Goal: Task Accomplishment & Management: Manage account settings

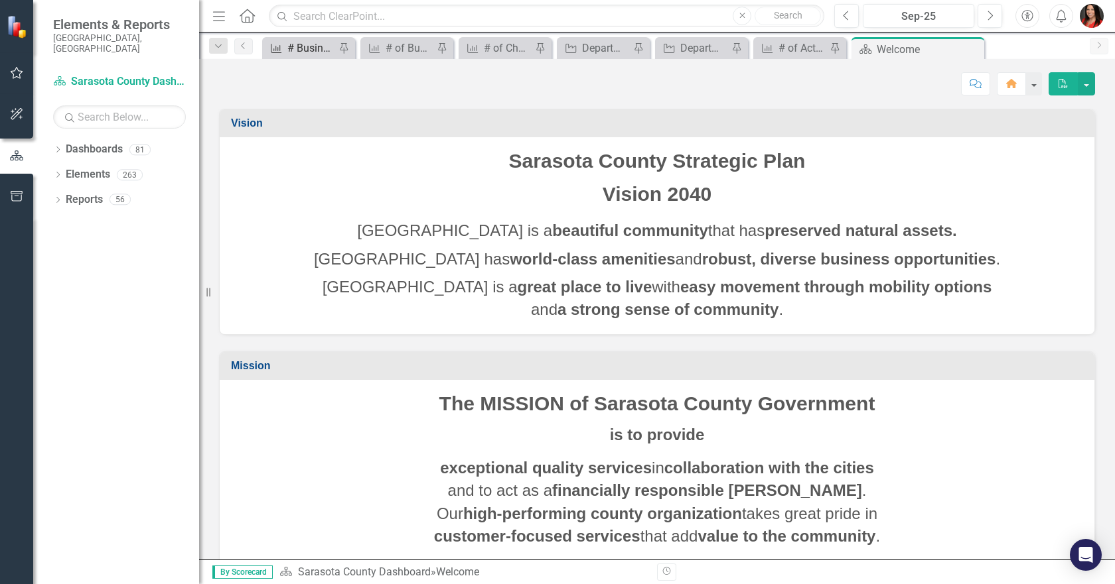
click at [310, 47] on div "# Business & Community Partners Engagements" at bounding box center [311, 48] width 48 height 17
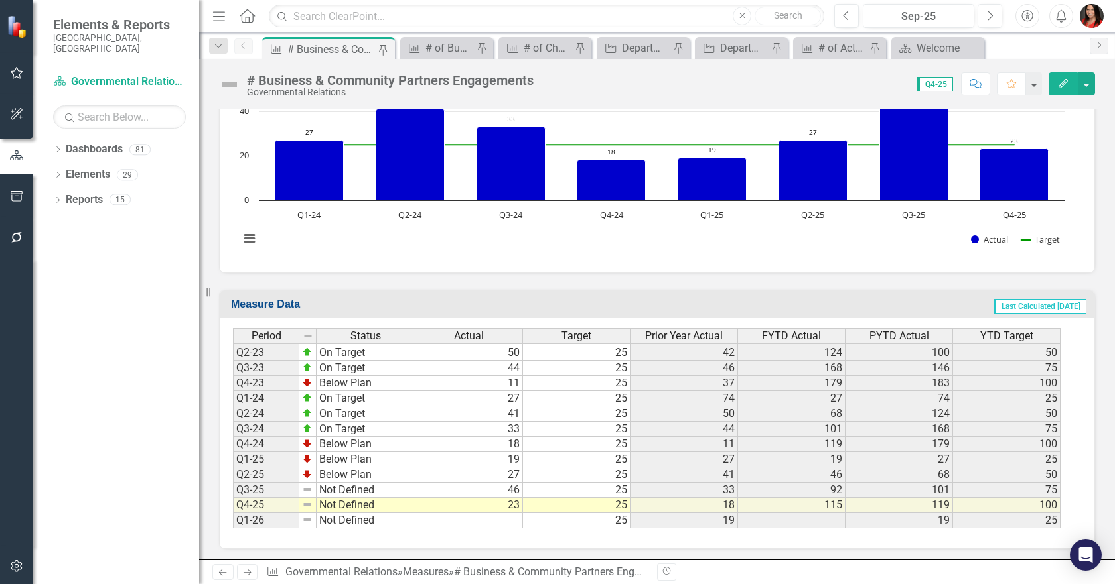
scroll to position [445, 0]
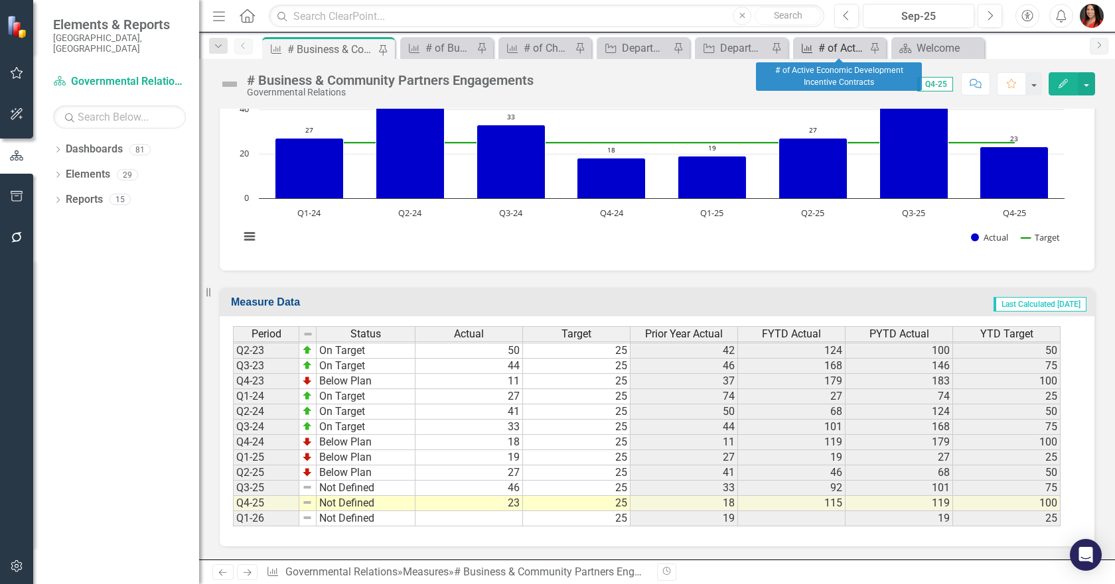
click at [821, 46] on div "# of Active Economic Development Incentive Contracts" at bounding box center [842, 48] width 48 height 17
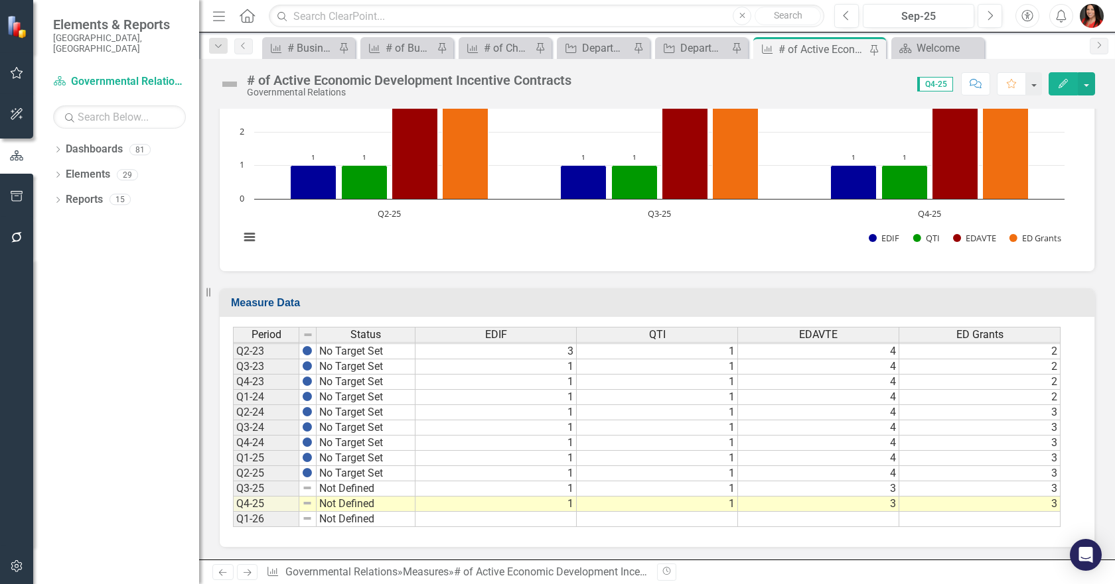
scroll to position [492, 0]
click at [600, 54] on div "Department Actions Report" at bounding box center [606, 48] width 48 height 17
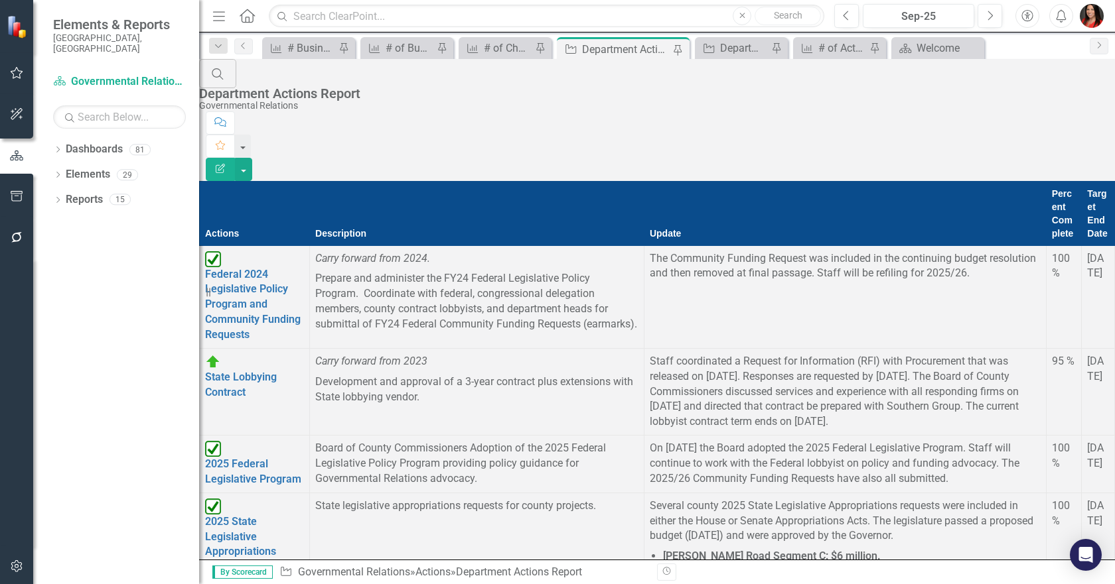
scroll to position [212, 0]
click at [54, 147] on icon "Dropdown" at bounding box center [57, 150] width 9 height 7
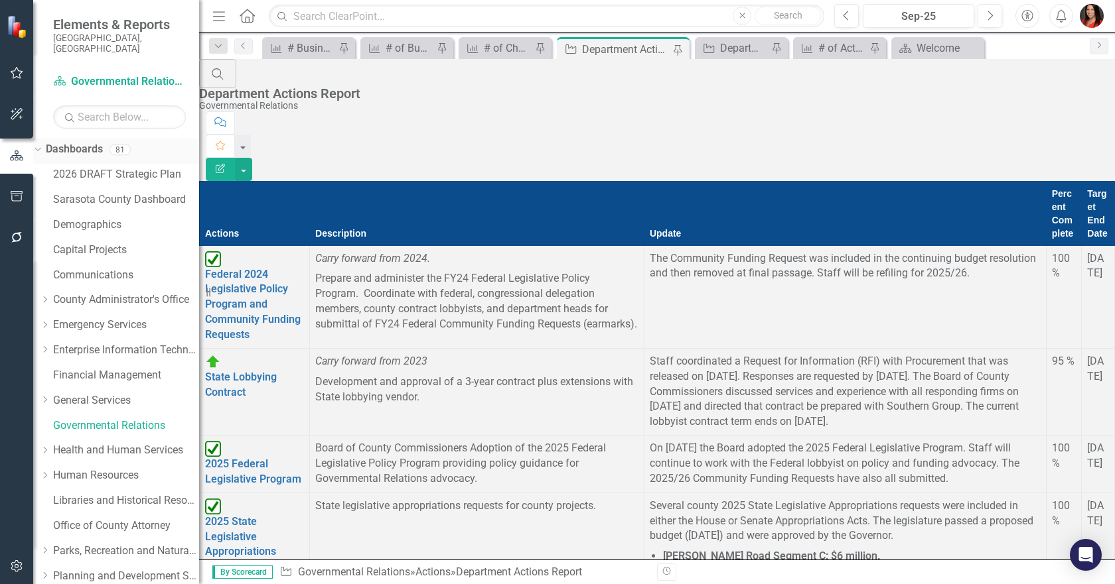
click at [40, 145] on icon "Dropdown" at bounding box center [36, 149] width 7 height 9
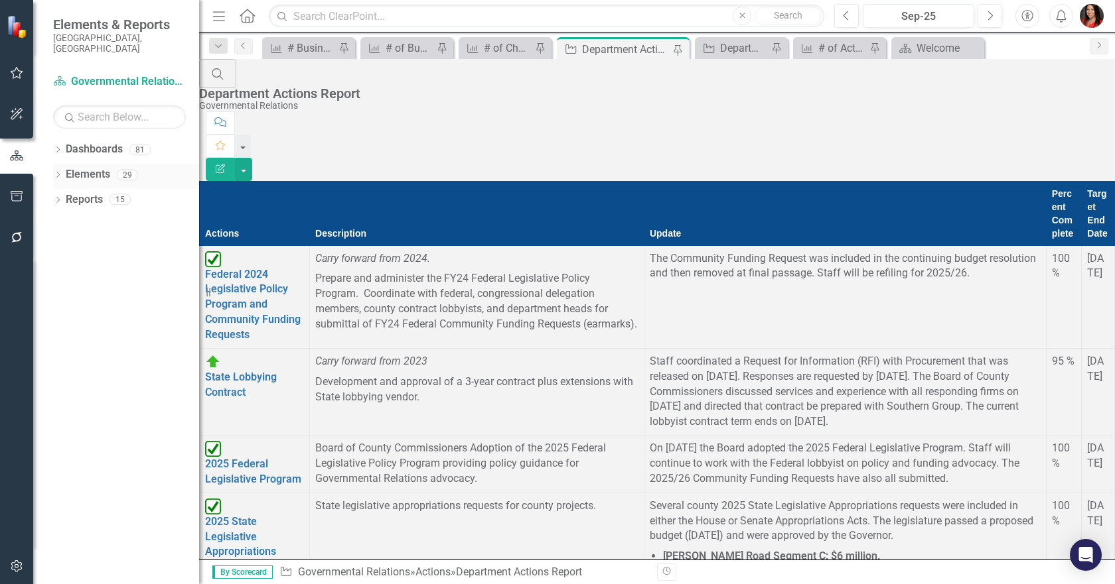
click at [62, 172] on icon "Dropdown" at bounding box center [57, 175] width 9 height 7
click at [92, 243] on link "Measure Measures" at bounding box center [85, 250] width 66 height 15
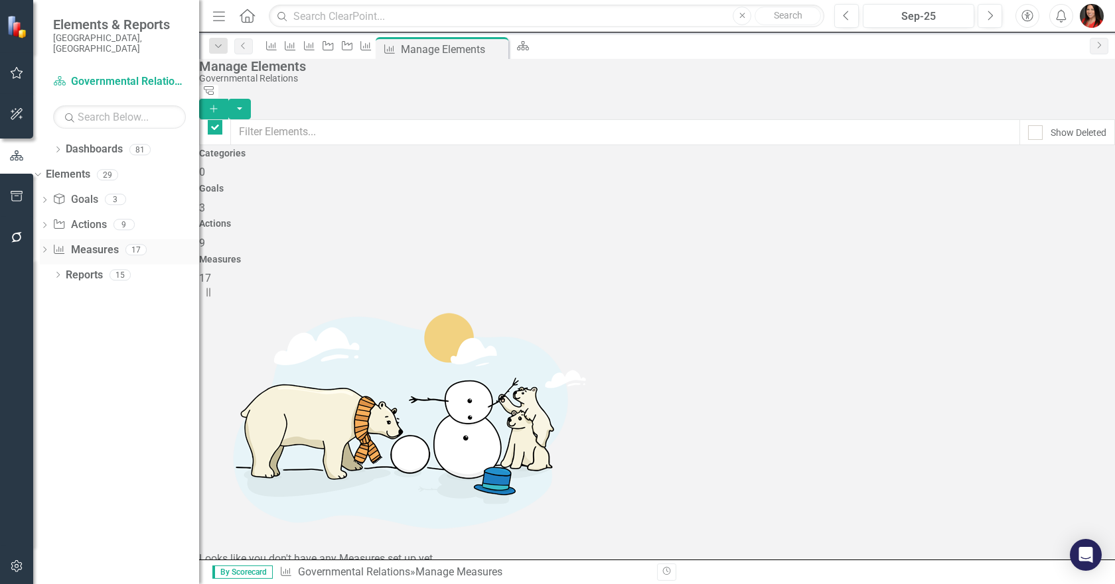
checkbox input "false"
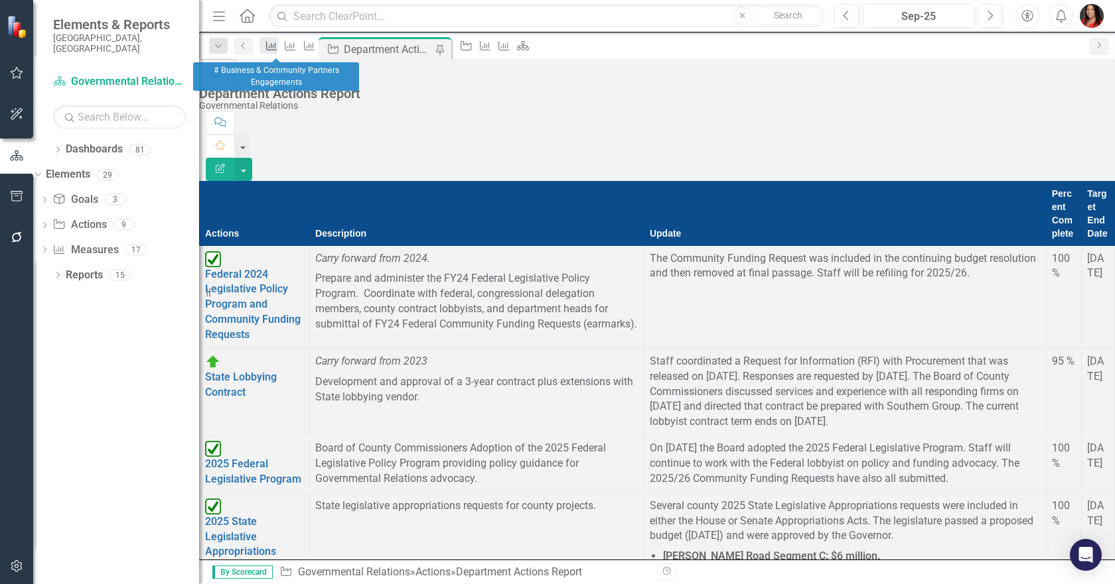
click at [278, 51] on icon "Measure" at bounding box center [271, 45] width 13 height 11
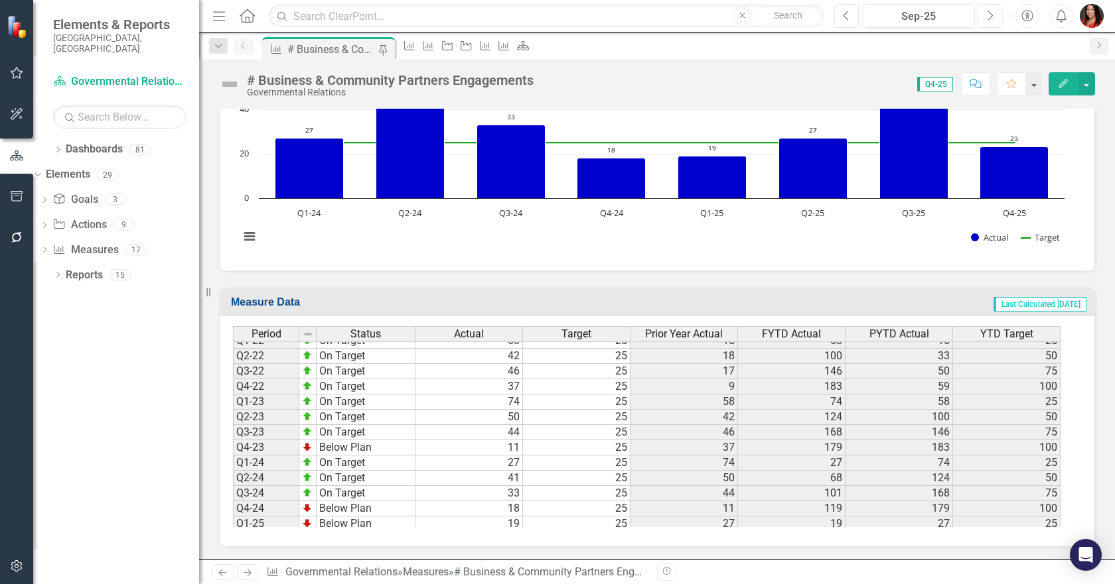
scroll to position [625, 0]
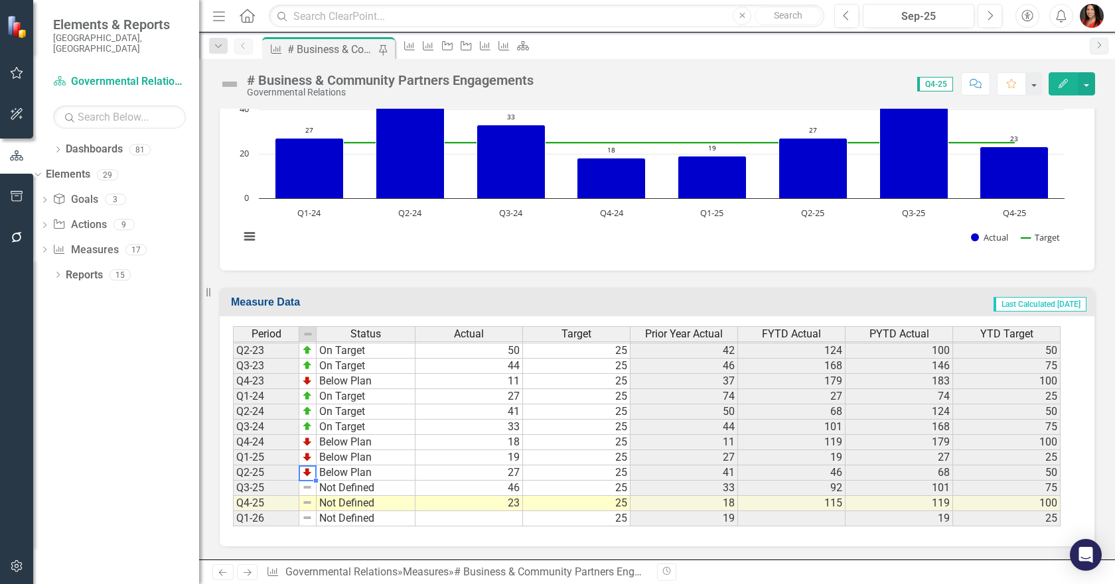
click at [306, 475] on img at bounding box center [307, 472] width 11 height 11
click at [308, 474] on img at bounding box center [307, 472] width 11 height 11
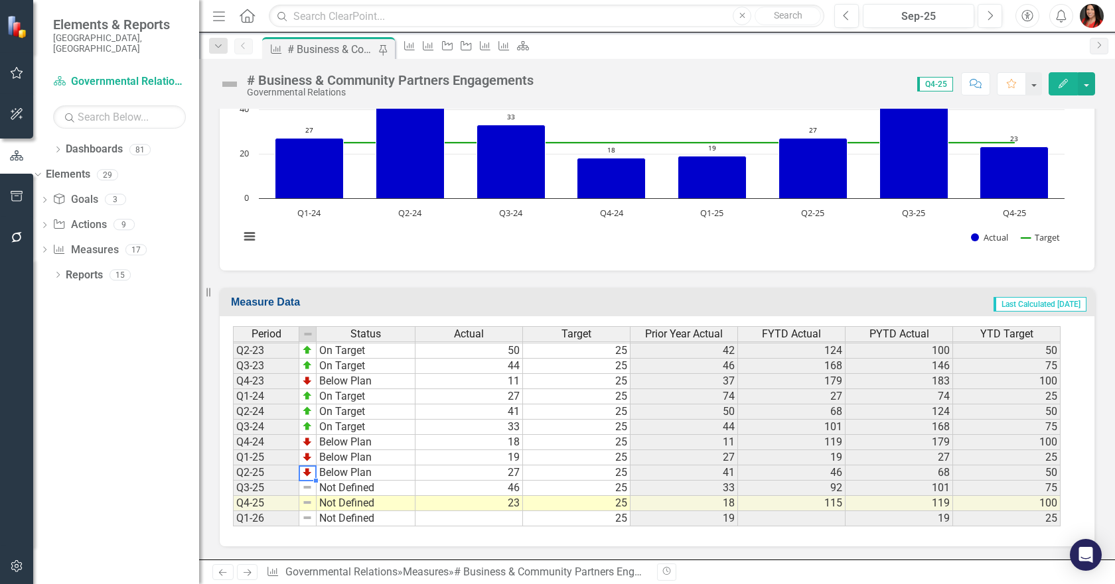
click at [310, 473] on img at bounding box center [307, 472] width 11 height 11
click at [307, 471] on img at bounding box center [307, 472] width 11 height 11
click at [306, 490] on img at bounding box center [307, 487] width 11 height 11
click at [306, 491] on img at bounding box center [307, 487] width 11 height 11
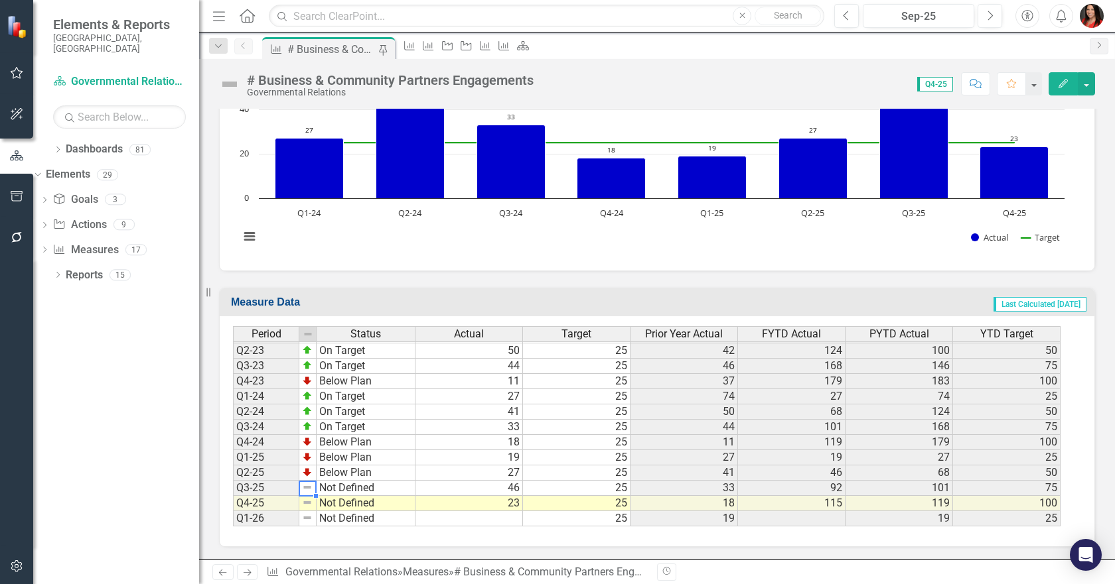
click at [1061, 82] on icon "Edit" at bounding box center [1063, 83] width 12 height 9
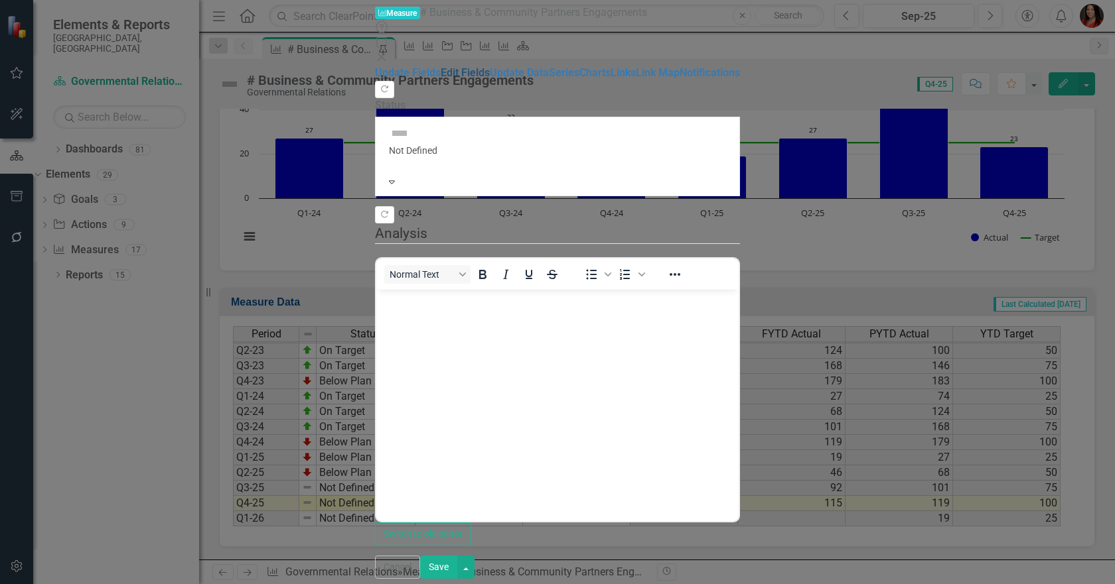
scroll to position [0, 0]
click at [726, 157] on div at bounding box center [557, 163] width 337 height 13
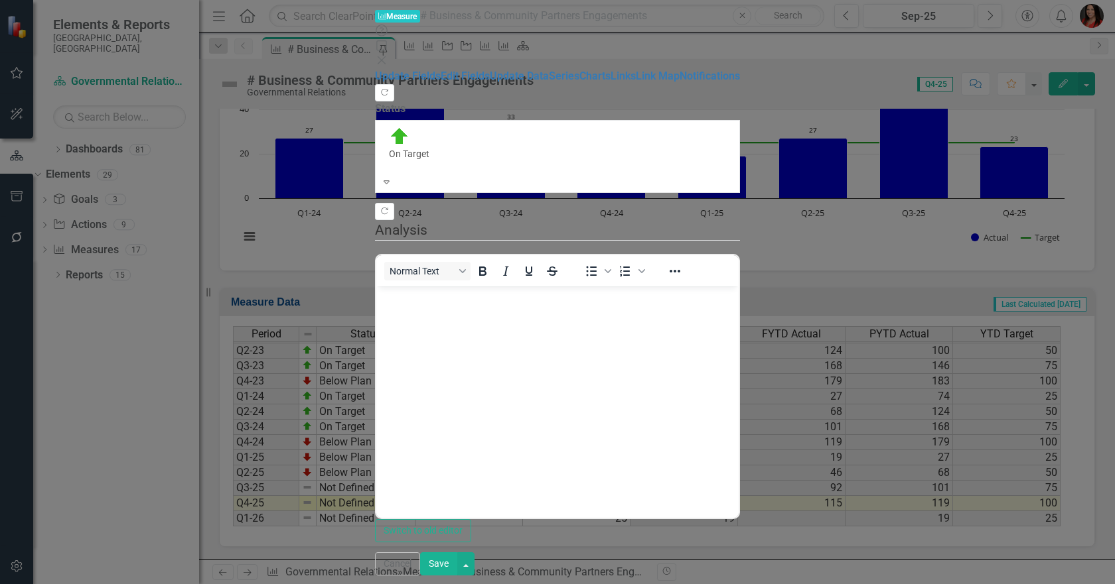
click at [457, 574] on button "Save" at bounding box center [438, 564] width 37 height 23
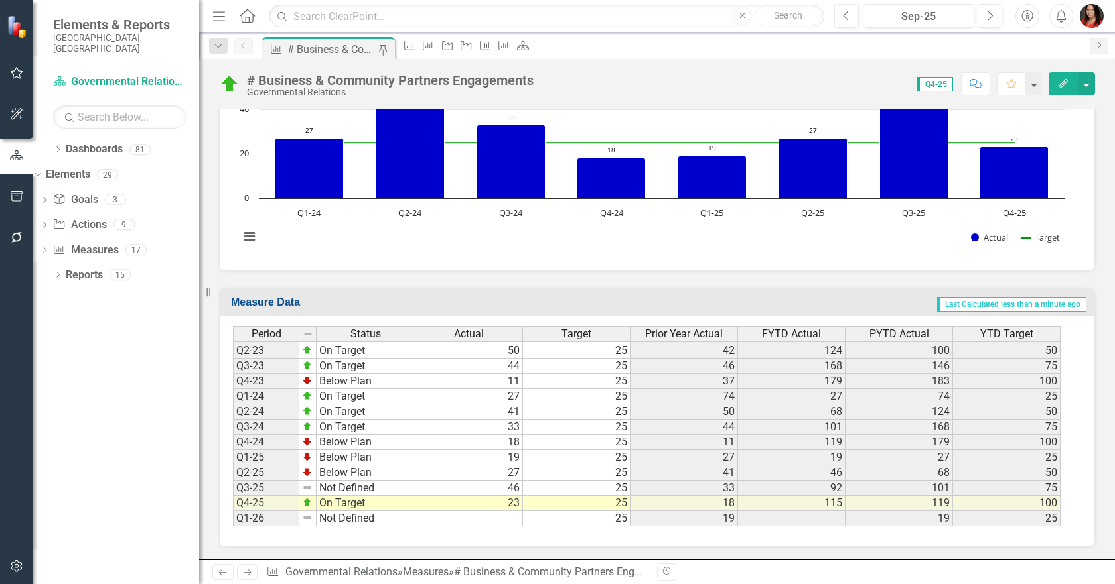
click at [1054, 87] on button "Edit" at bounding box center [1062, 83] width 29 height 23
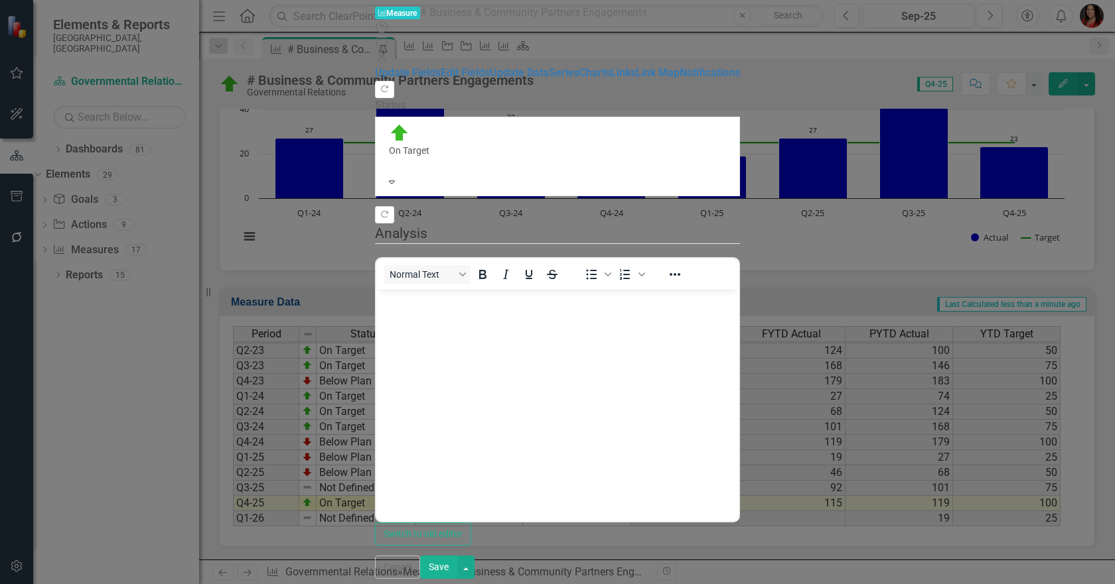
click at [389, 157] on div at bounding box center [557, 163] width 337 height 13
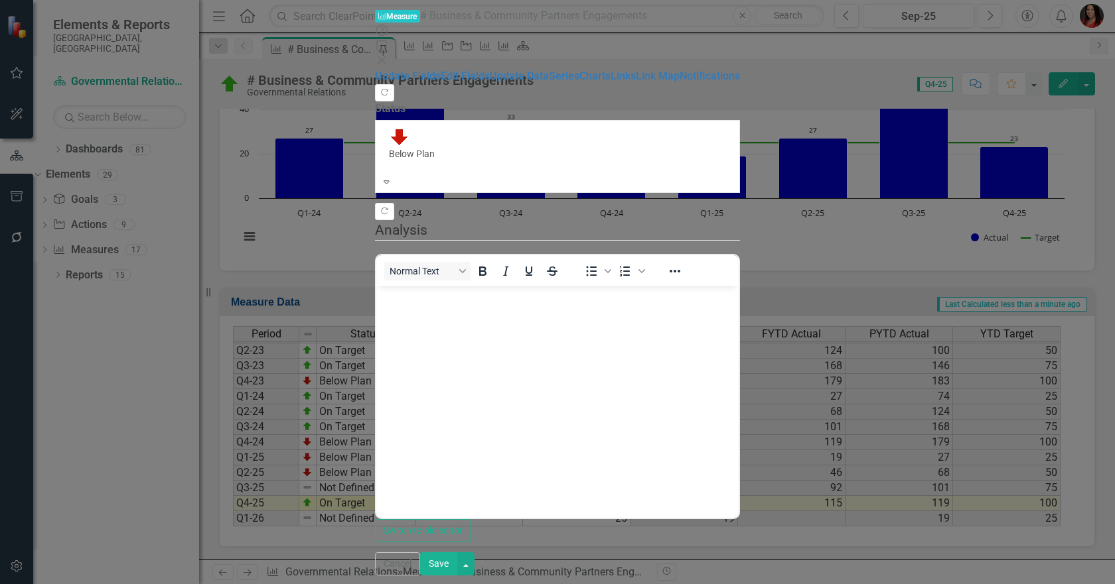
click at [457, 563] on button "Save" at bounding box center [438, 564] width 37 height 23
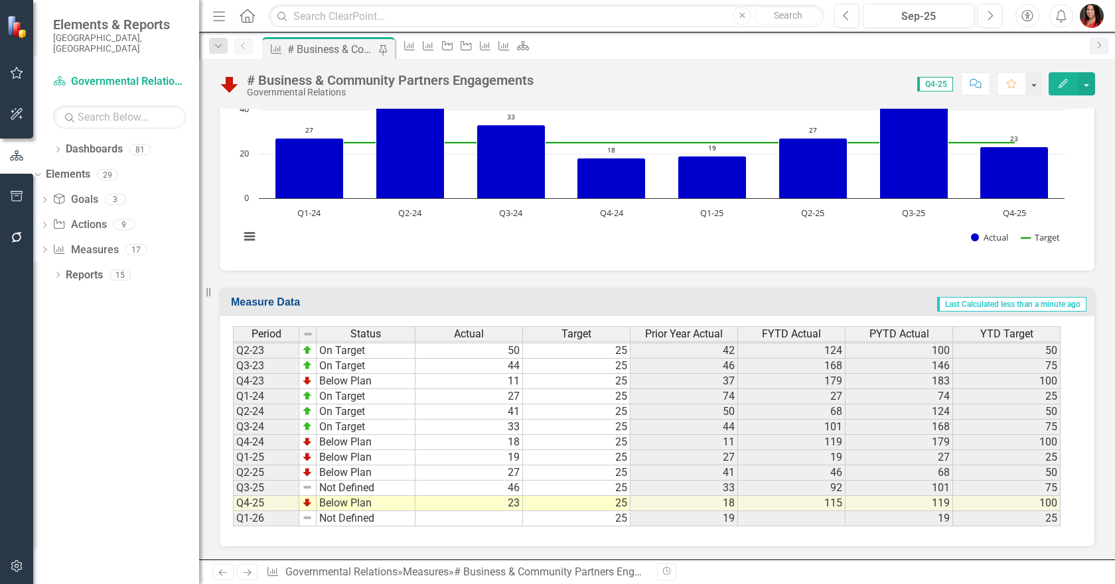
click at [305, 490] on img at bounding box center [307, 487] width 11 height 11
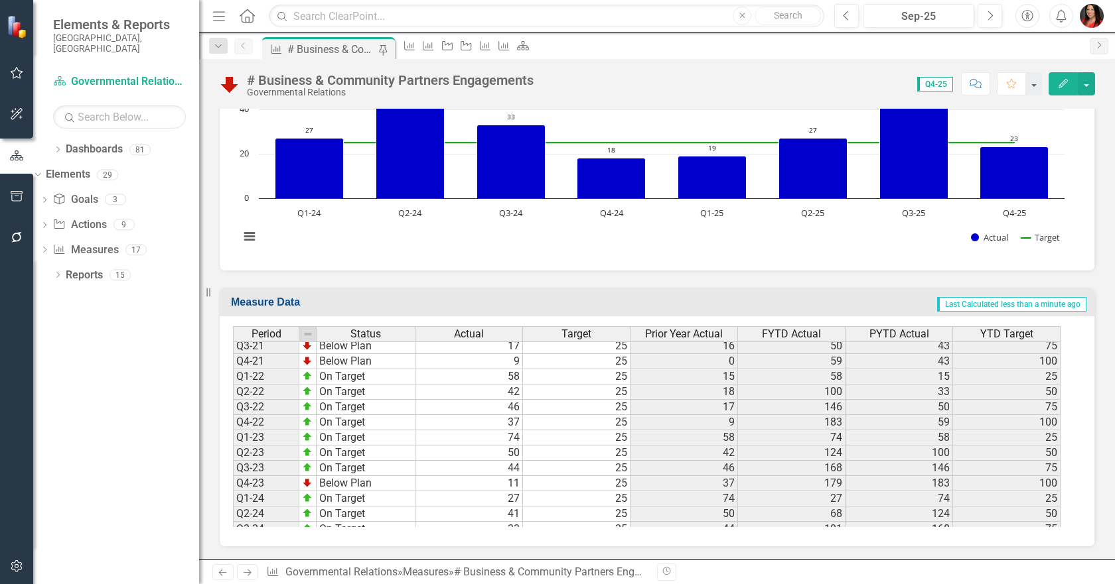
scroll to position [625, 0]
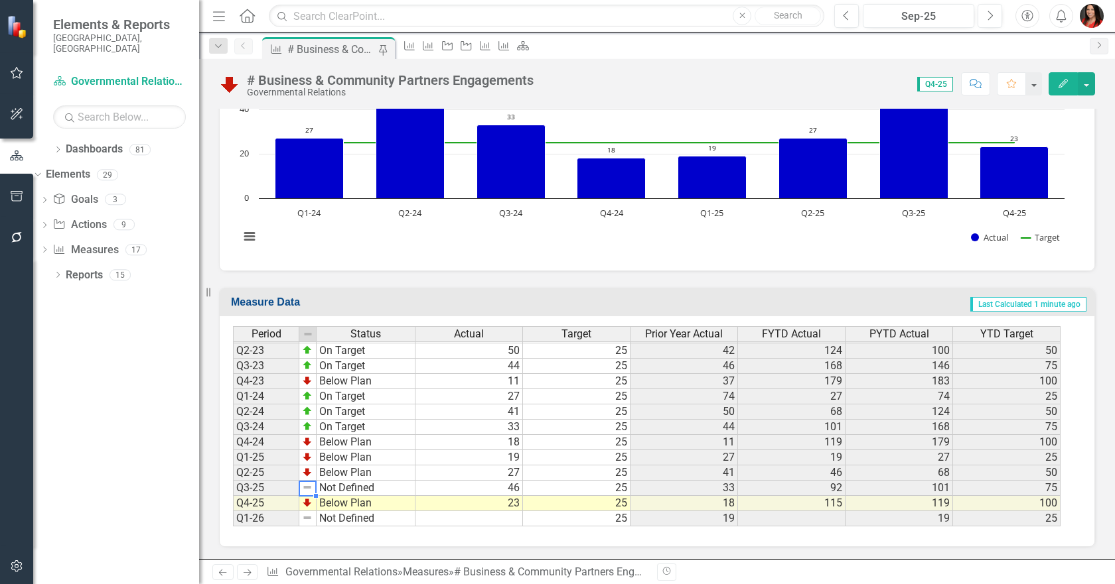
click at [1069, 81] on button "Edit" at bounding box center [1062, 83] width 29 height 23
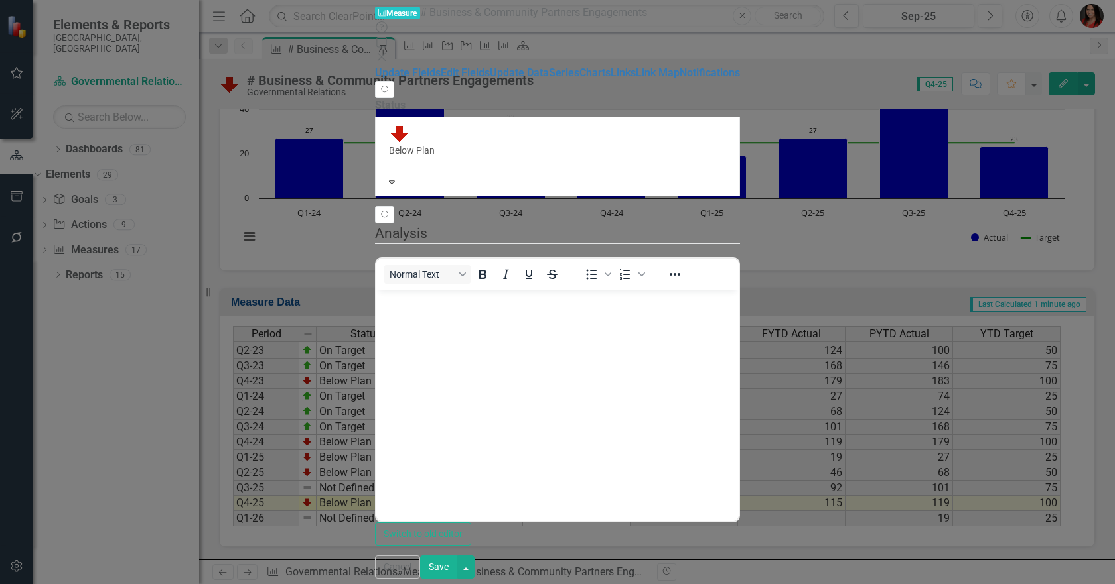
scroll to position [0, 0]
click at [445, 121] on div "Below Plan" at bounding box center [557, 146] width 348 height 50
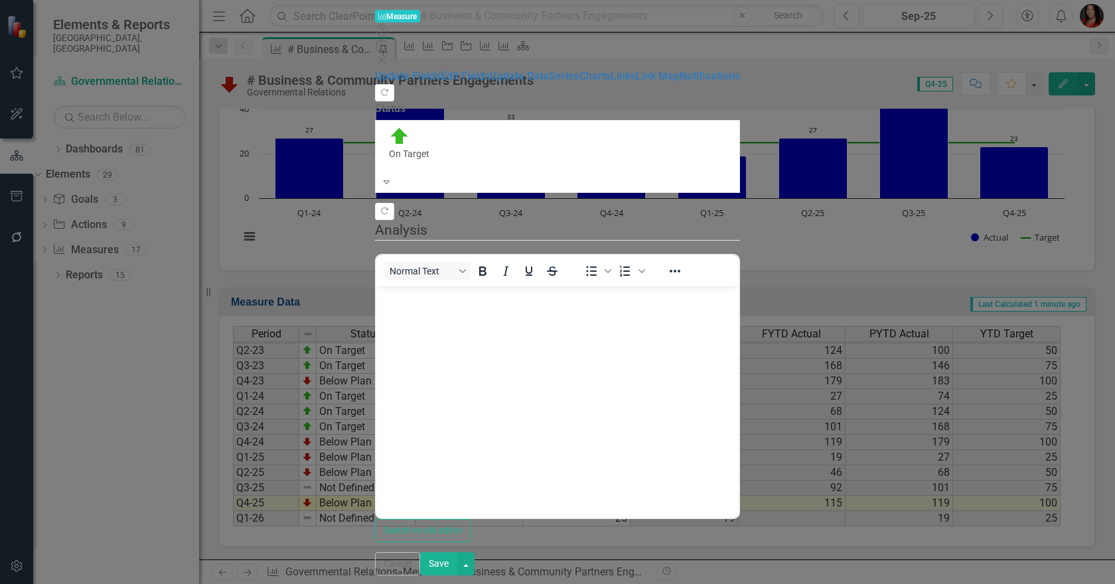
click at [457, 573] on button "Save" at bounding box center [438, 564] width 37 height 23
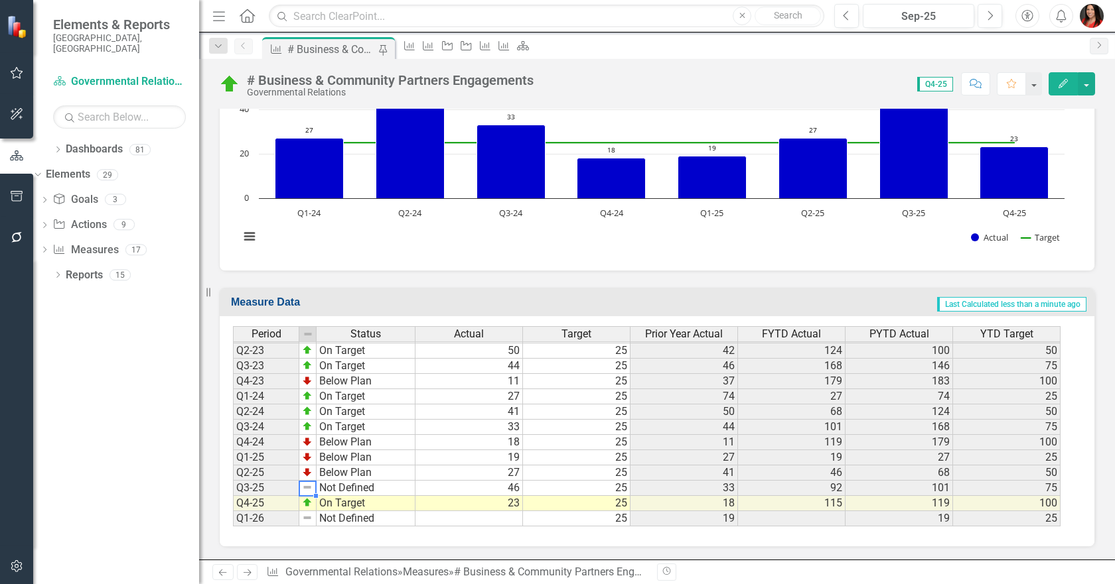
click at [306, 488] on img at bounding box center [307, 487] width 11 height 11
click at [1063, 76] on button "Edit" at bounding box center [1062, 83] width 29 height 23
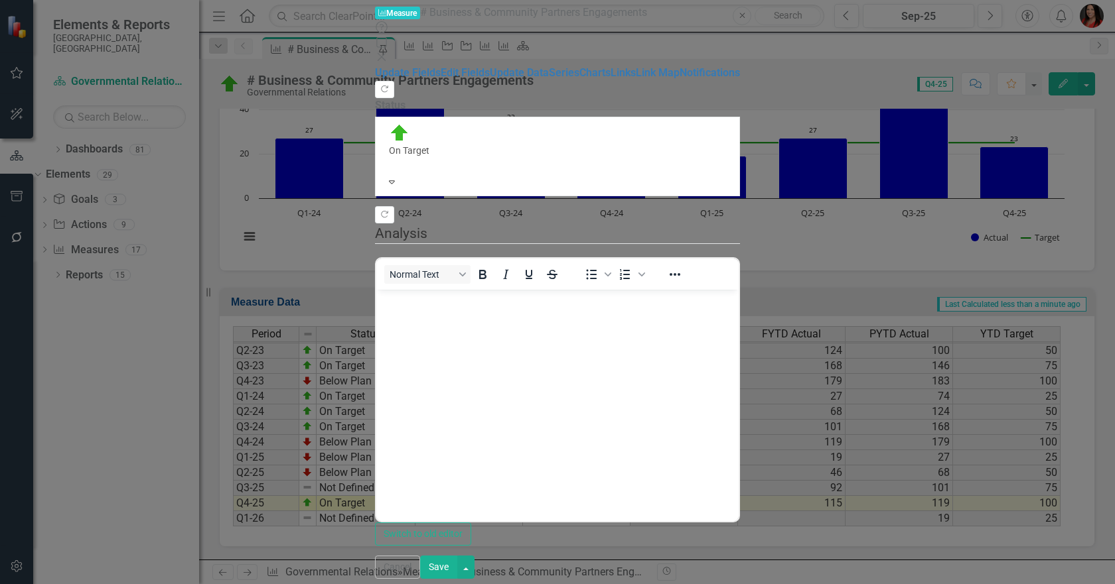
click at [457, 567] on button "Save" at bounding box center [438, 567] width 37 height 23
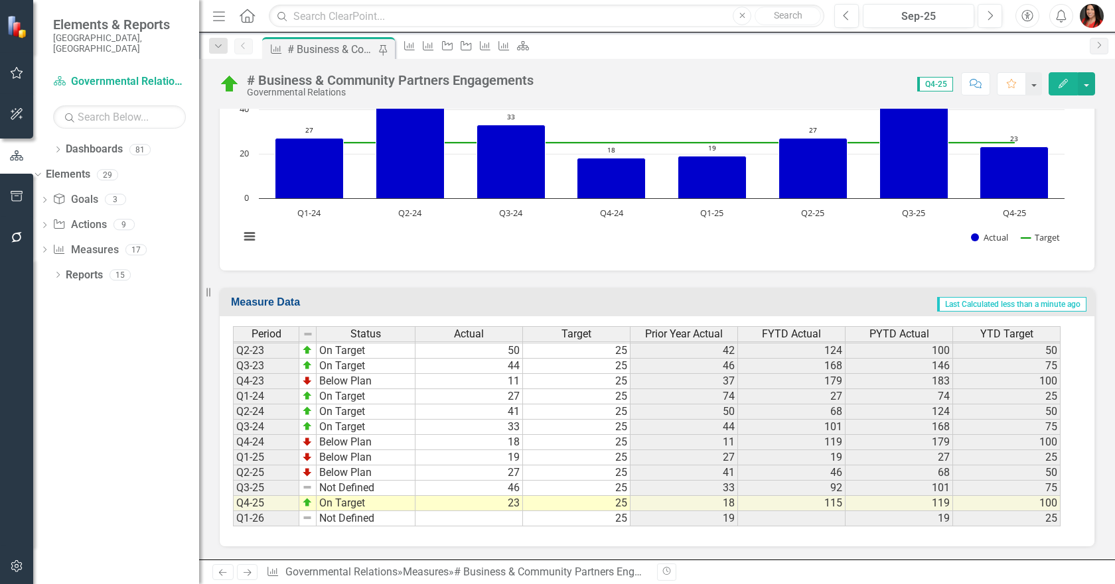
click at [305, 488] on img at bounding box center [307, 487] width 11 height 11
click at [305, 474] on img at bounding box center [307, 472] width 11 height 11
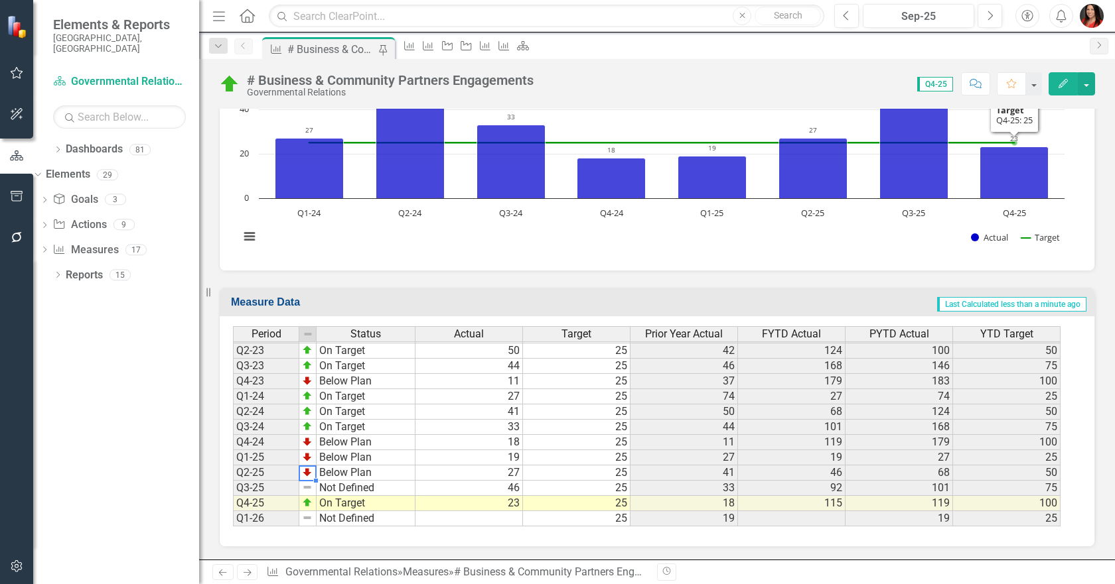
click at [1069, 82] on button "Edit" at bounding box center [1062, 83] width 29 height 23
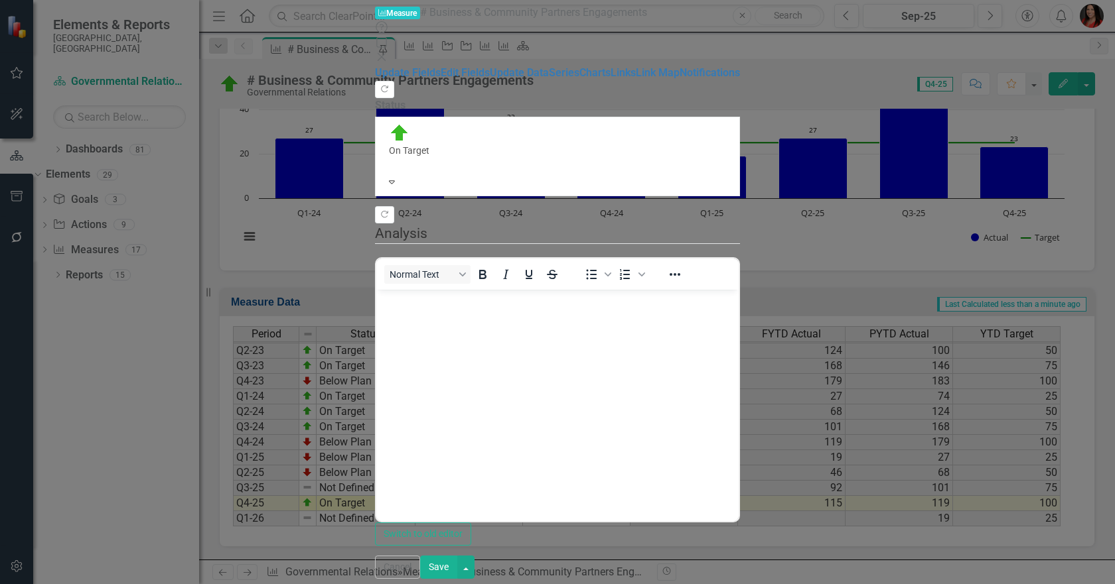
click at [457, 573] on button "Save" at bounding box center [438, 567] width 37 height 23
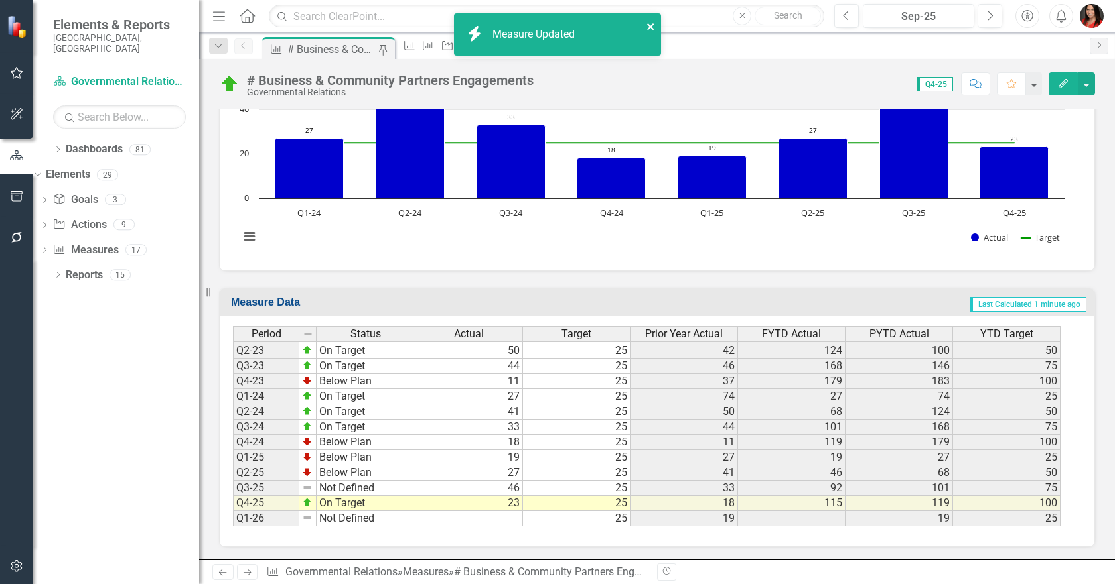
click at [651, 29] on icon "close" at bounding box center [650, 26] width 7 height 7
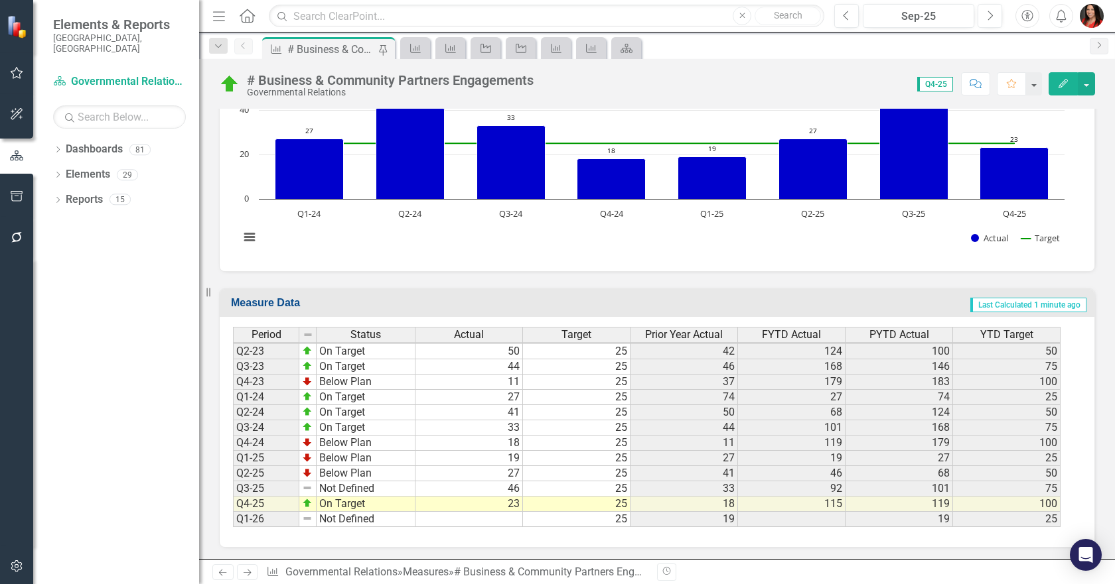
scroll to position [445, 0]
click at [308, 474] on img at bounding box center [307, 472] width 11 height 11
click at [1071, 84] on button "Edit" at bounding box center [1062, 83] width 29 height 23
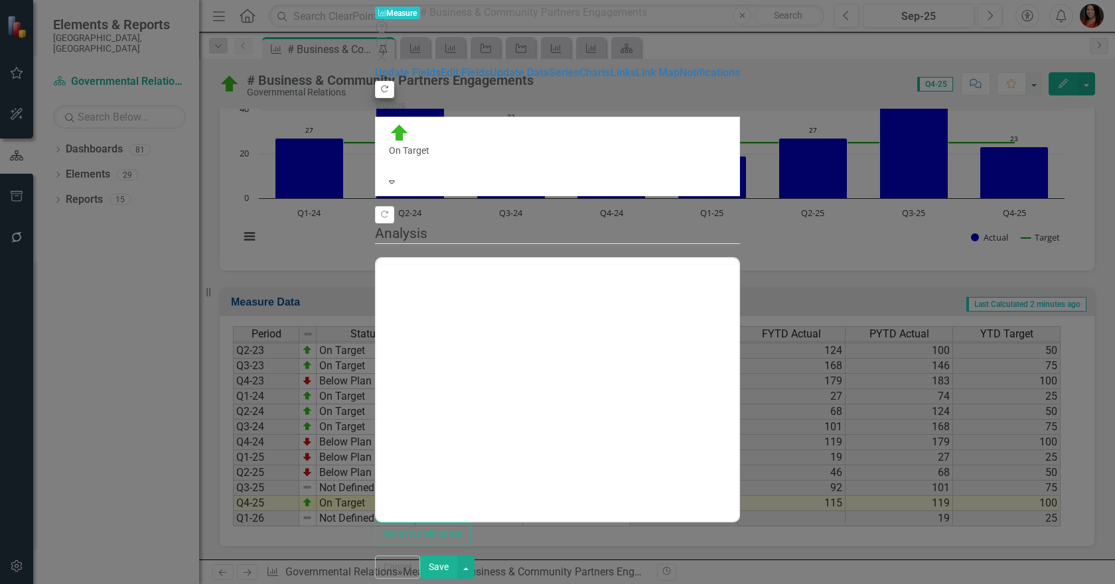
scroll to position [0, 0]
click at [394, 81] on button "Copy Forward" at bounding box center [384, 89] width 19 height 17
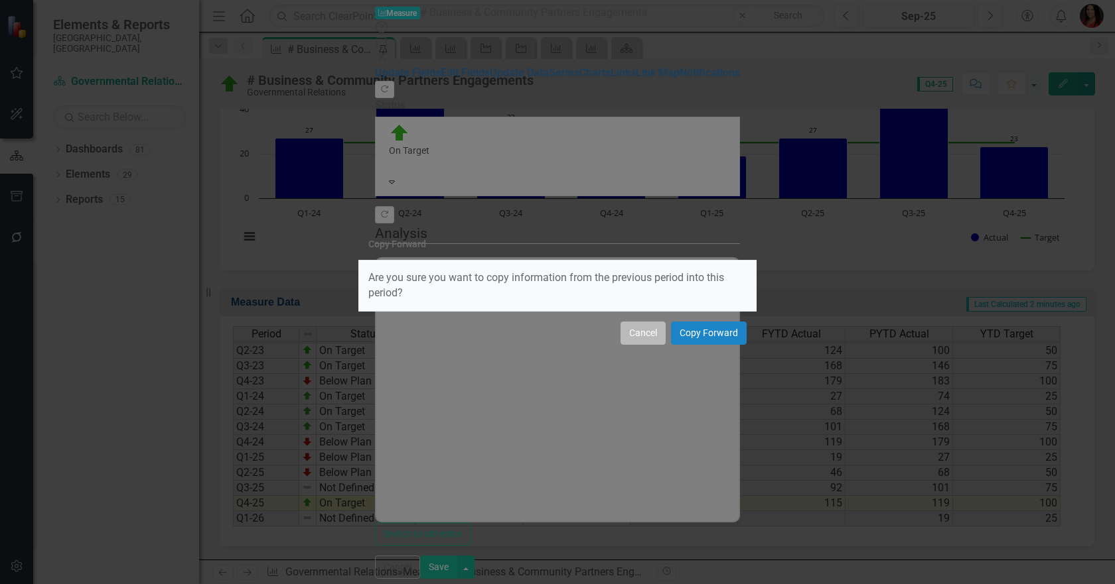
click at [649, 340] on button "Cancel" at bounding box center [642, 333] width 45 height 23
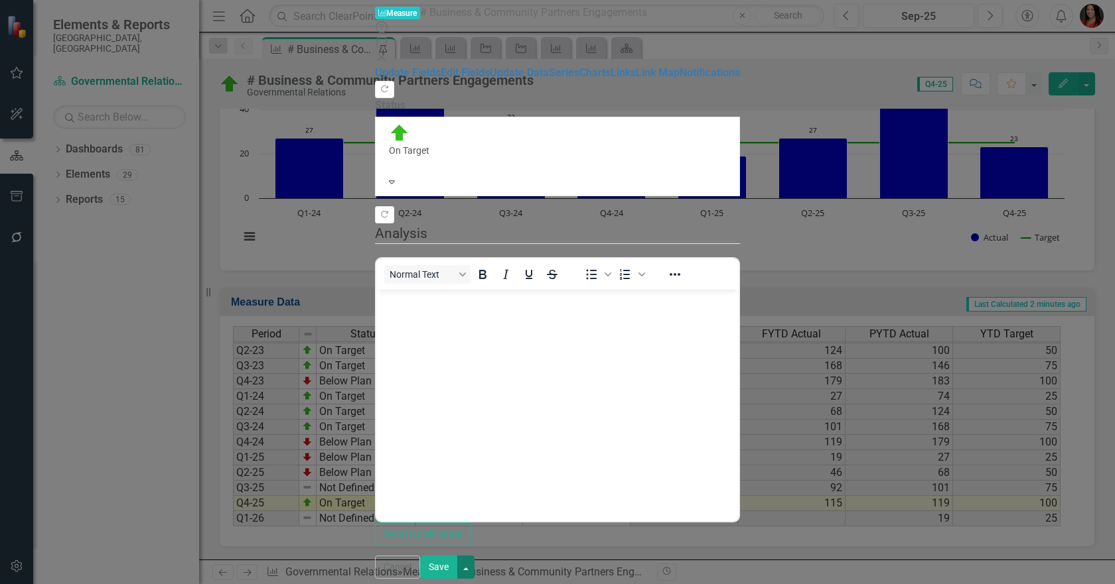
click at [474, 570] on button "button" at bounding box center [465, 567] width 17 height 23
click at [1077, 518] on link "Save and Close" at bounding box center [1051, 521] width 105 height 25
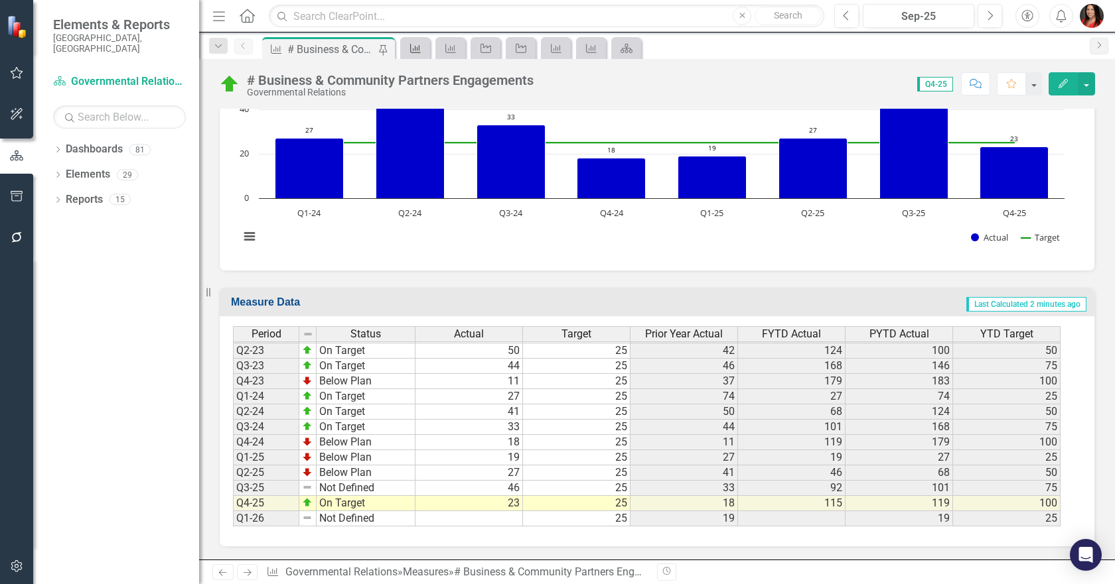
click at [413, 48] on icon at bounding box center [415, 48] width 11 height 9
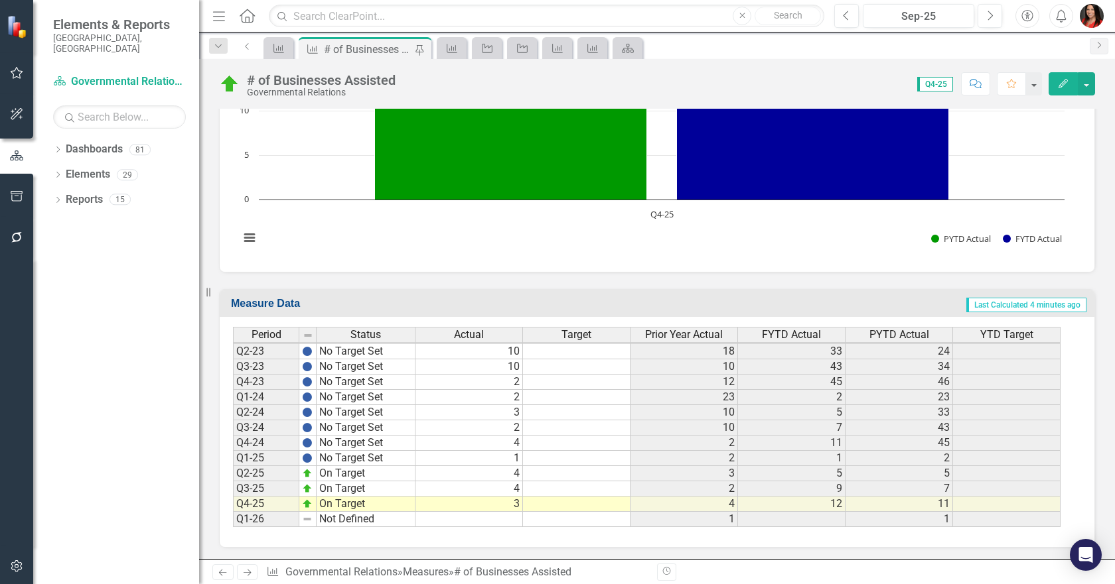
scroll to position [712, 0]
click at [1056, 82] on button "Edit" at bounding box center [1062, 83] width 29 height 23
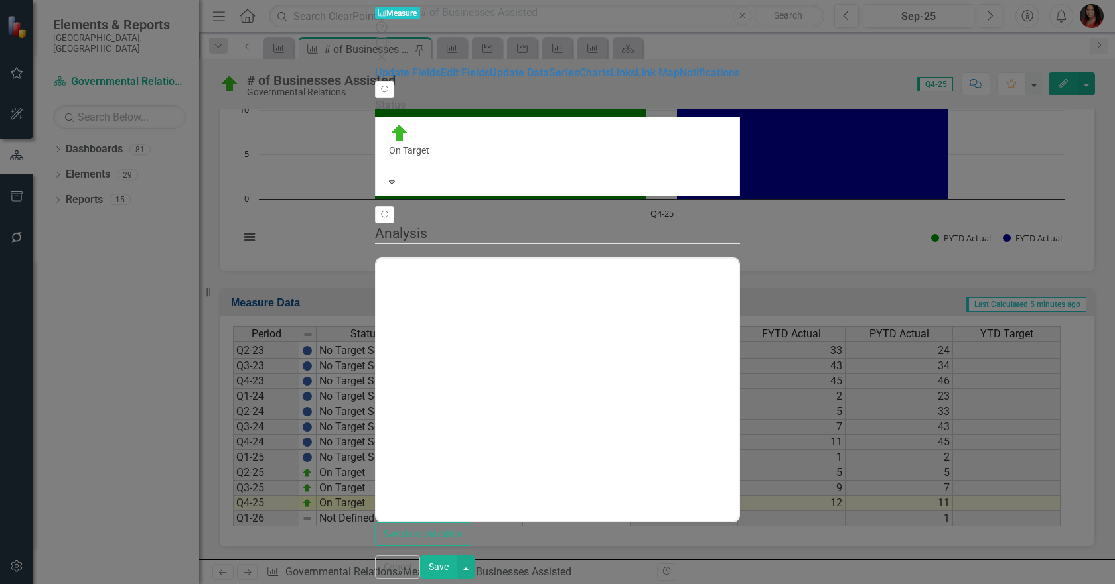
scroll to position [0, 0]
click at [602, 121] on div "On Target" at bounding box center [557, 146] width 348 height 50
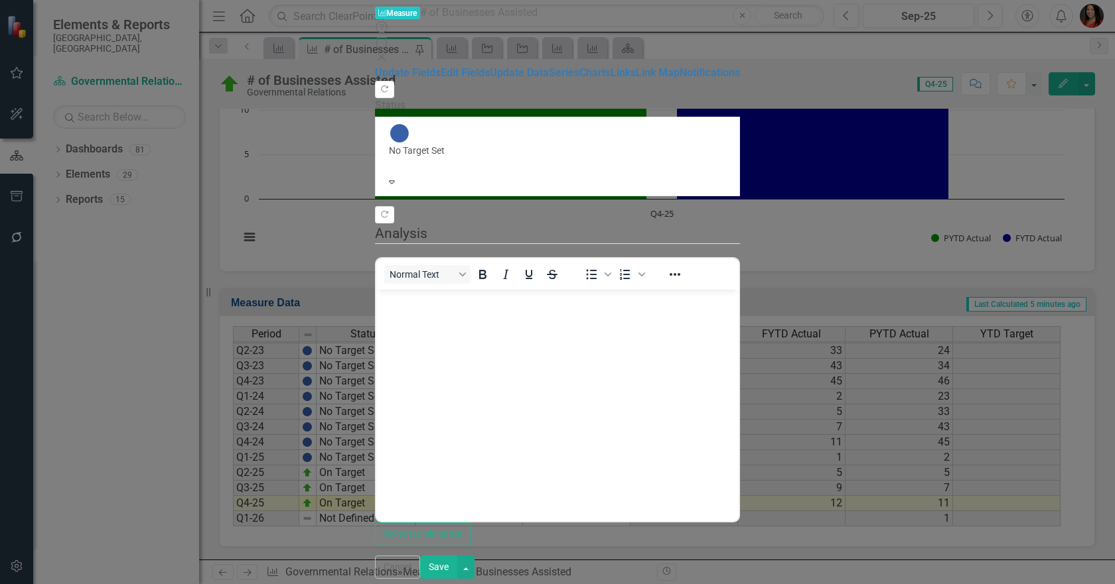
click at [457, 565] on button "Save" at bounding box center [438, 567] width 37 height 23
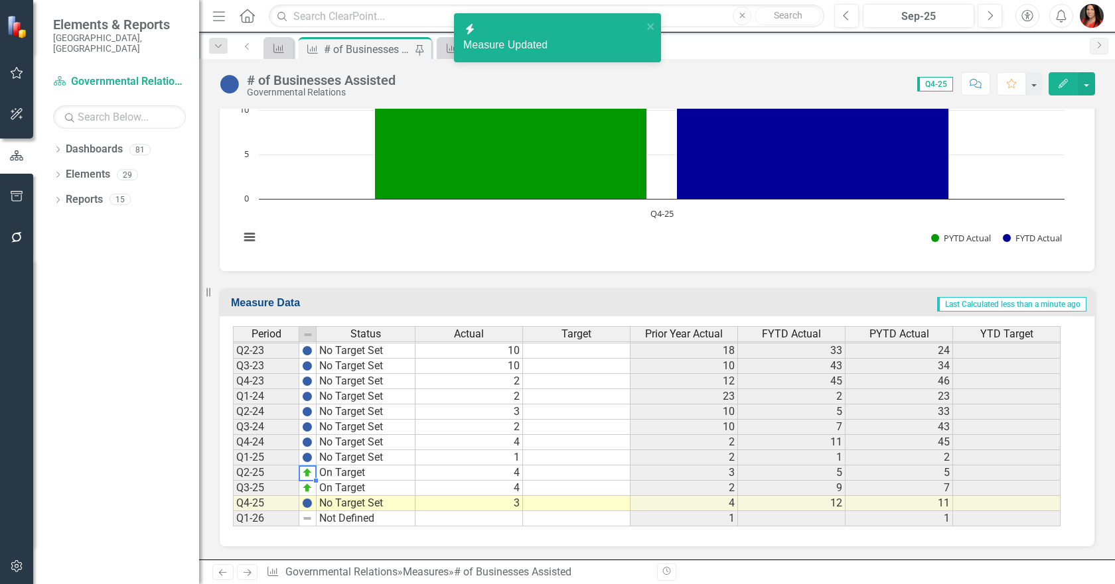
click at [306, 476] on img at bounding box center [307, 473] width 11 height 11
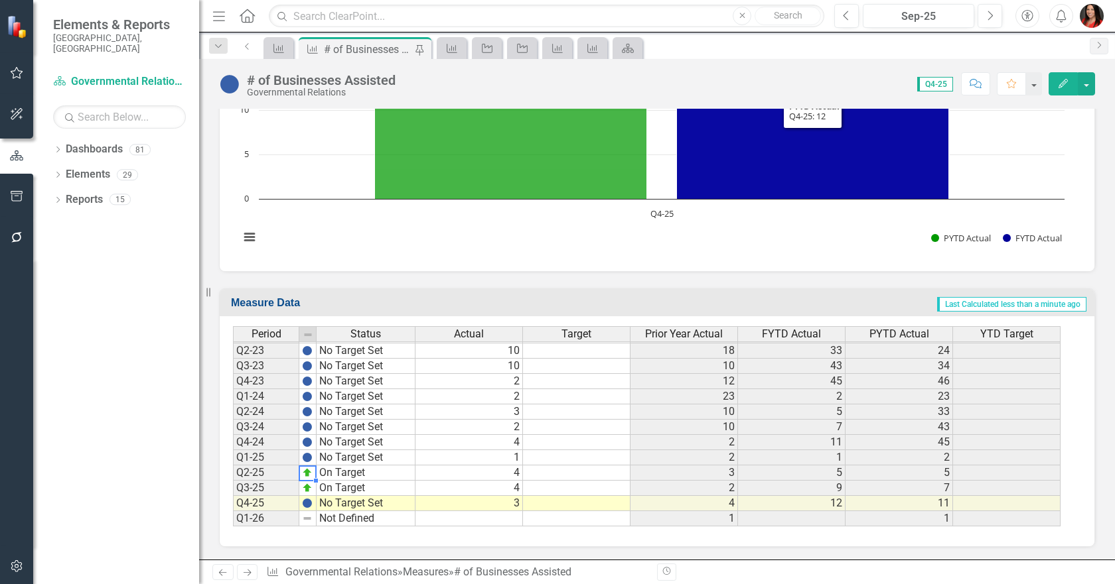
click at [1059, 73] on button "Edit" at bounding box center [1062, 83] width 29 height 23
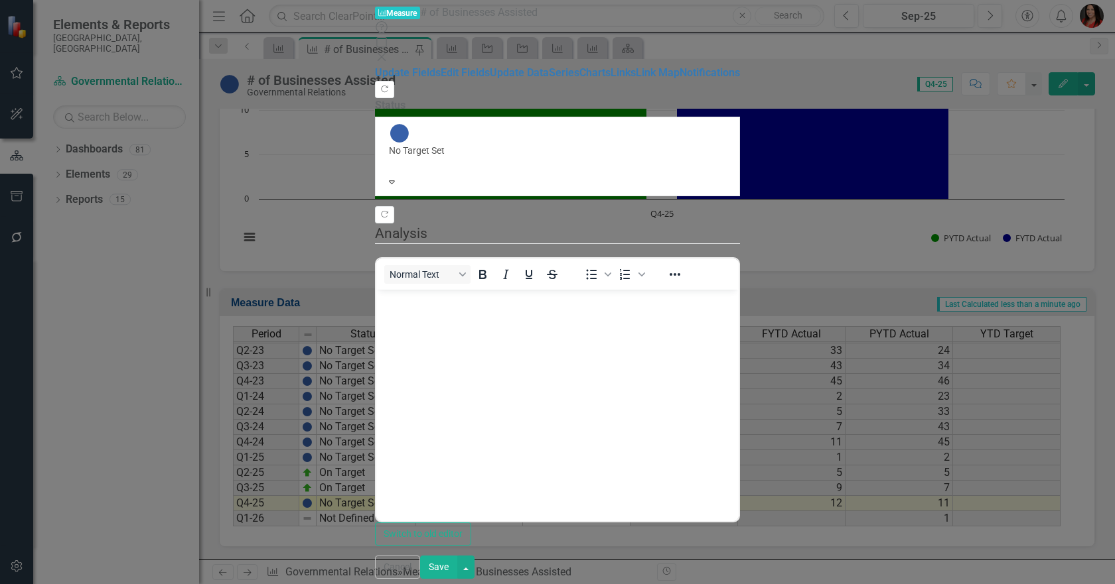
click at [457, 575] on button "Save" at bounding box center [438, 567] width 37 height 23
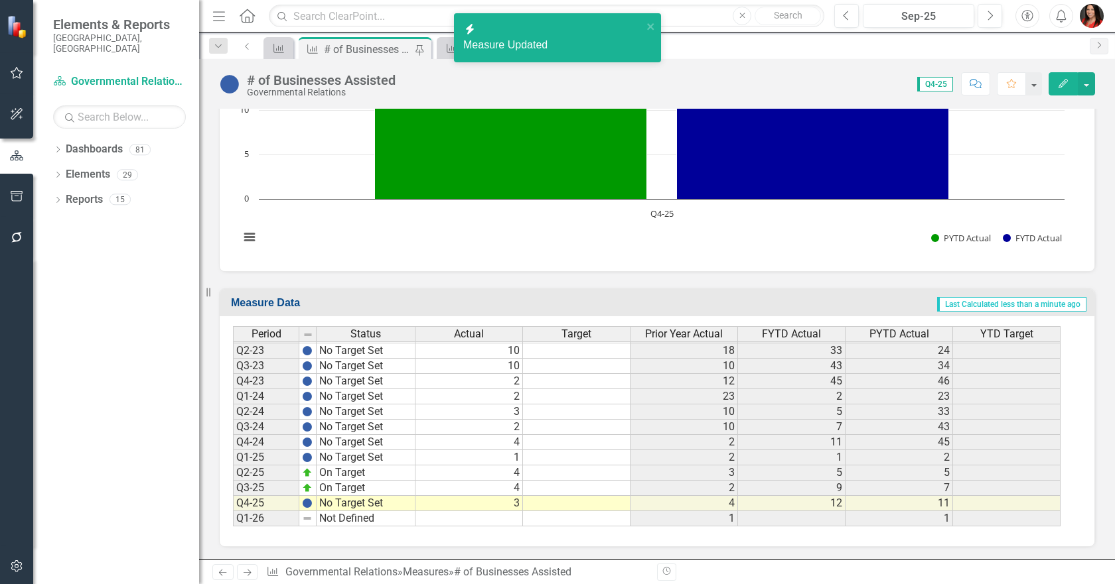
click at [309, 488] on img at bounding box center [307, 488] width 11 height 11
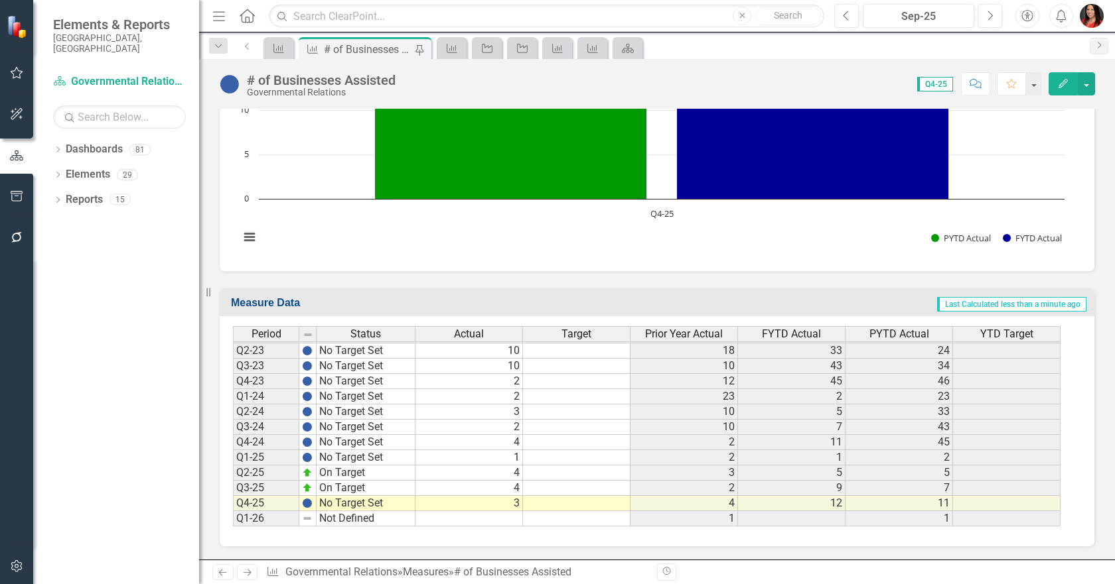
click at [1069, 88] on button "Edit" at bounding box center [1062, 83] width 29 height 23
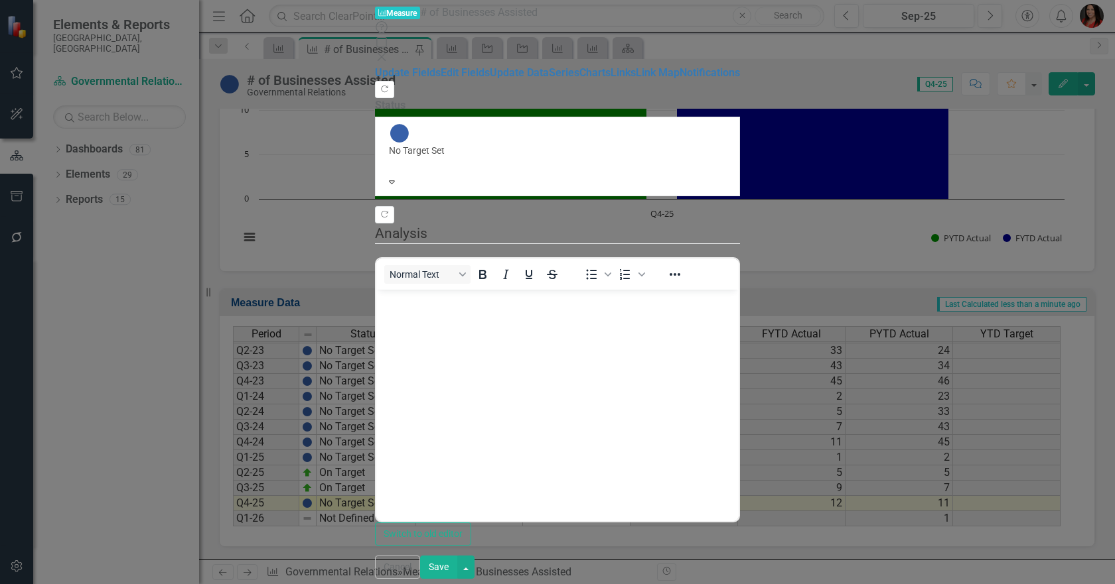
click at [457, 567] on button "Save" at bounding box center [438, 567] width 37 height 23
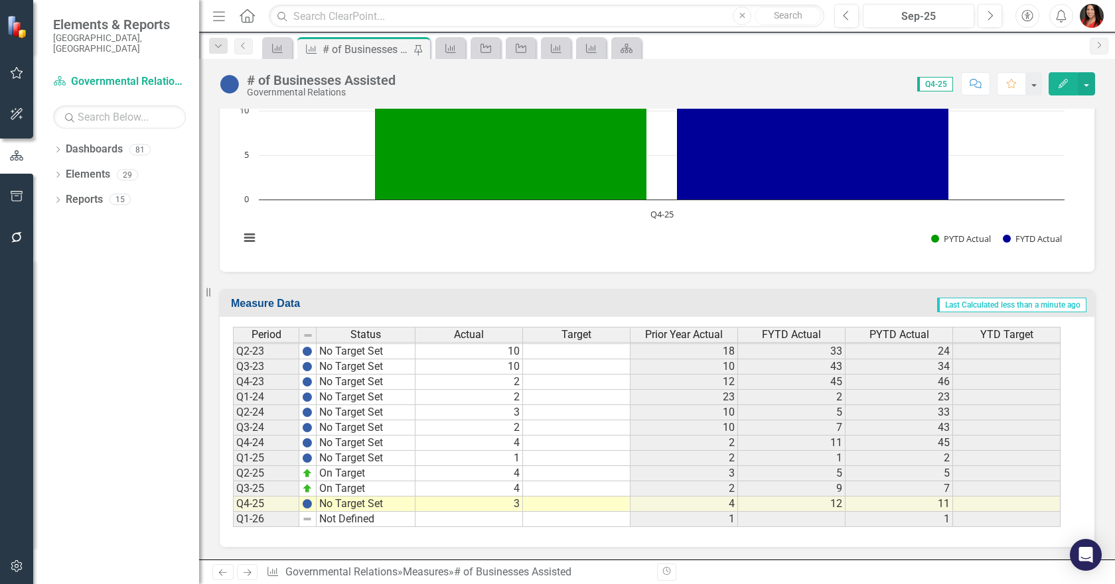
scroll to position [712, 0]
click at [442, 46] on div "Measure" at bounding box center [448, 48] width 19 height 17
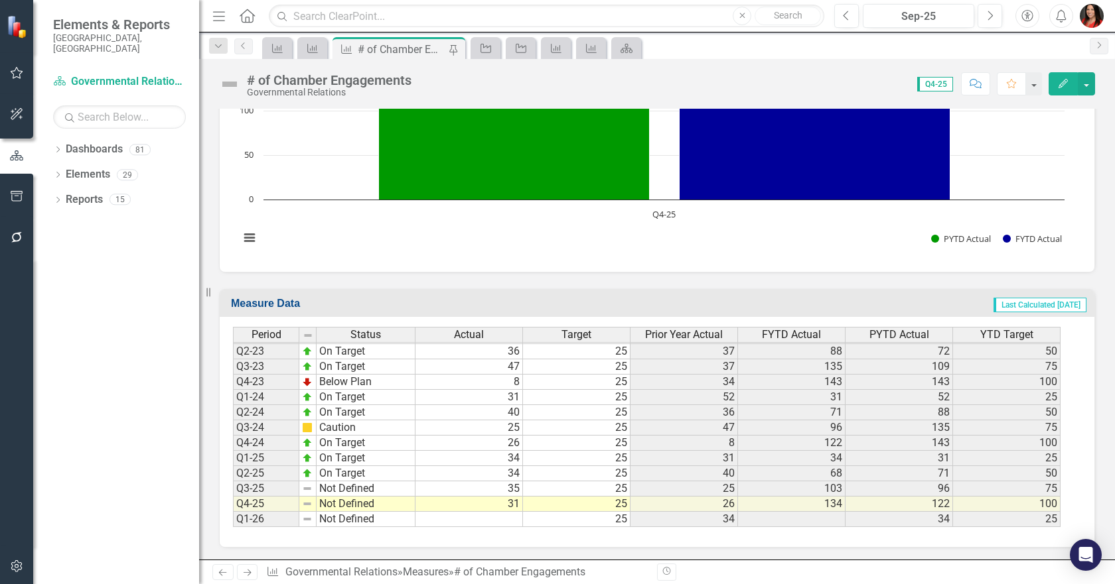
scroll to position [712, 0]
click at [1083, 83] on button "button" at bounding box center [1085, 83] width 17 height 23
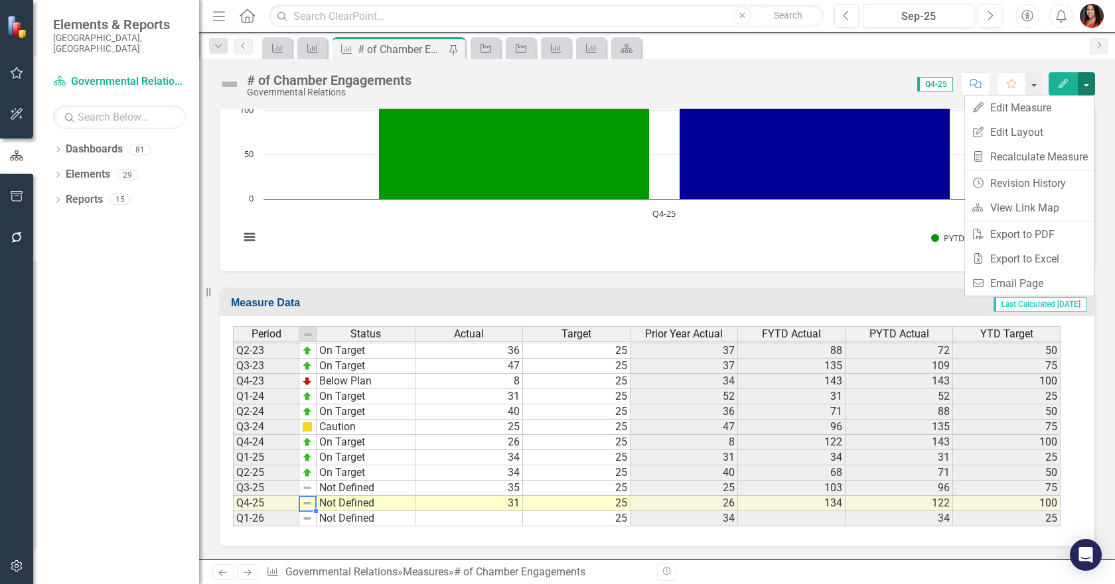
click at [307, 504] on img at bounding box center [307, 503] width 11 height 11
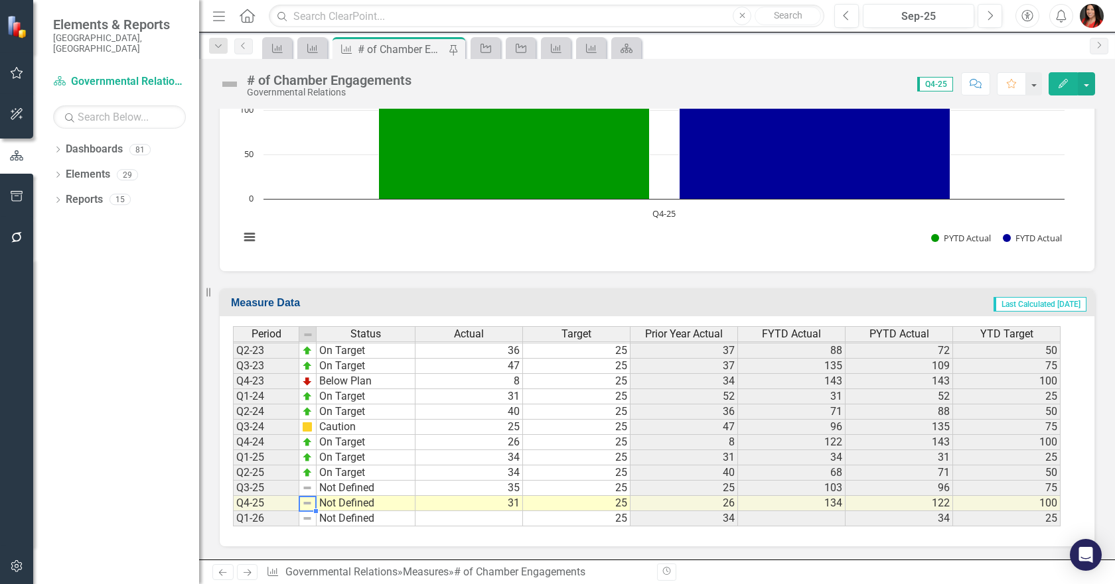
click at [305, 504] on img at bounding box center [307, 503] width 11 height 11
click at [306, 504] on img at bounding box center [307, 503] width 11 height 11
click at [1062, 79] on icon "Edit" at bounding box center [1063, 83] width 12 height 9
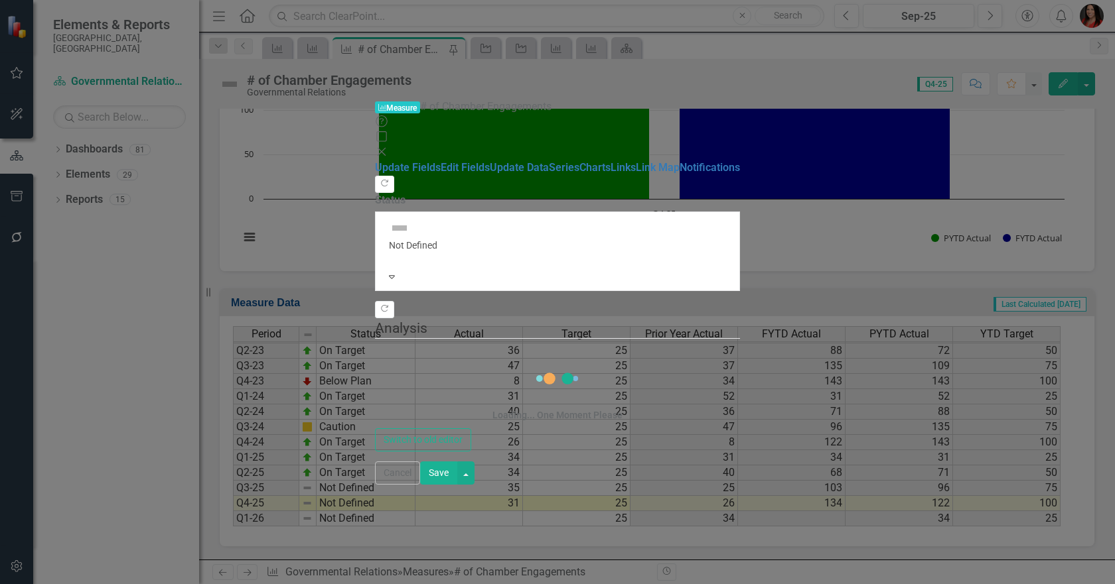
click at [629, 212] on span "Not Defined Expand" at bounding box center [557, 252] width 365 height 80
click at [620, 252] on div at bounding box center [557, 258] width 337 height 13
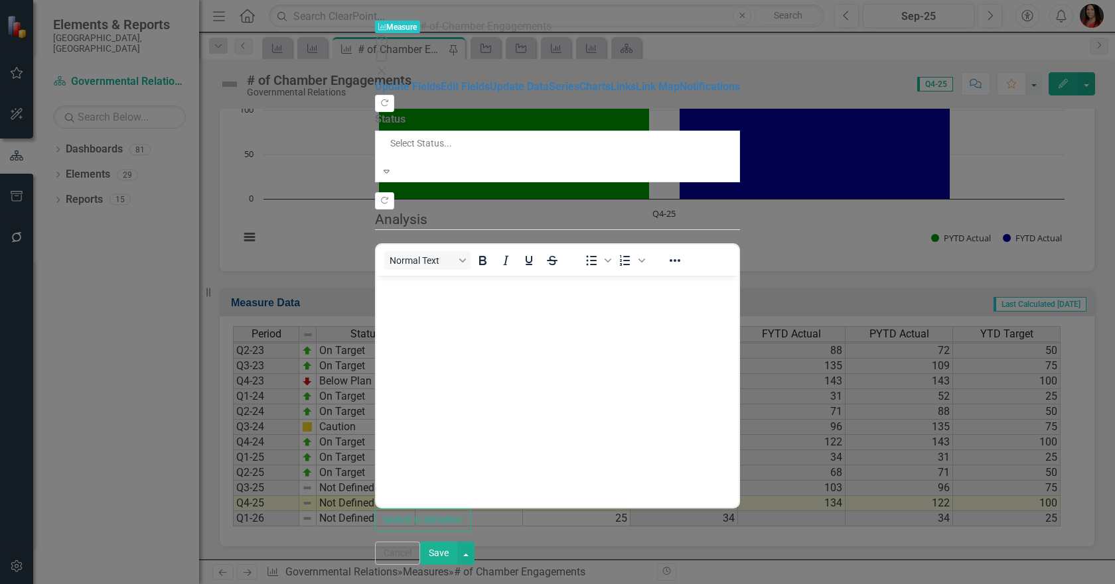
scroll to position [0, 0]
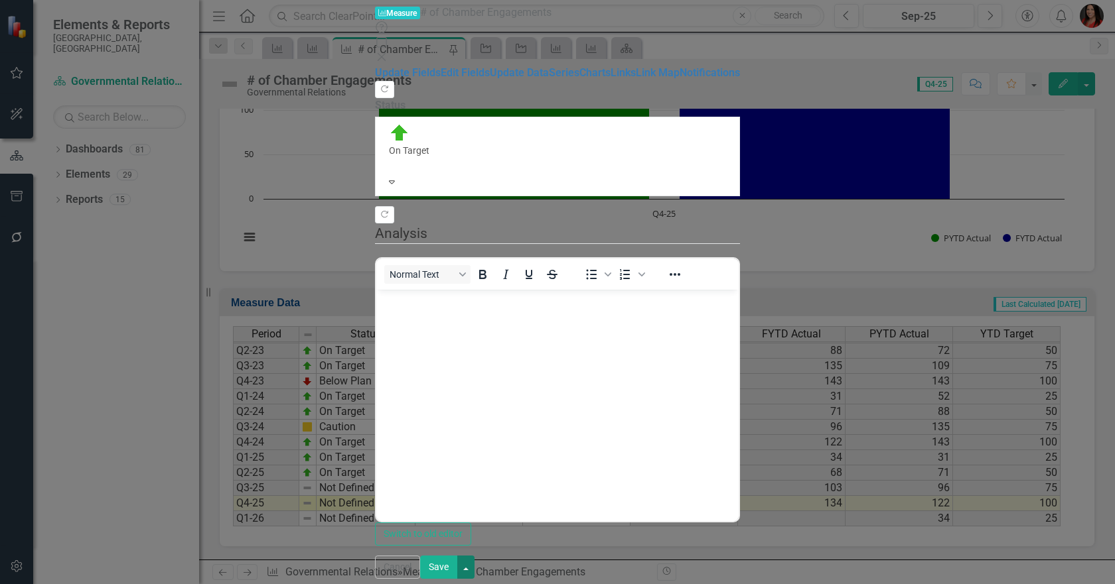
click at [474, 567] on button "button" at bounding box center [465, 567] width 17 height 23
click at [1078, 515] on link "Save and Close" at bounding box center [1051, 521] width 105 height 25
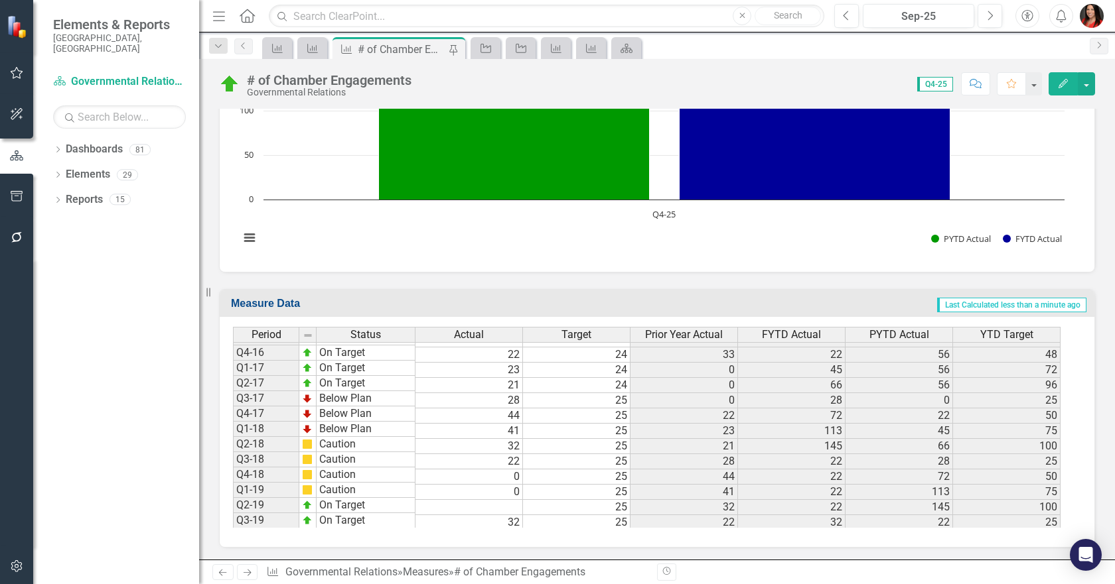
scroll to position [625, 0]
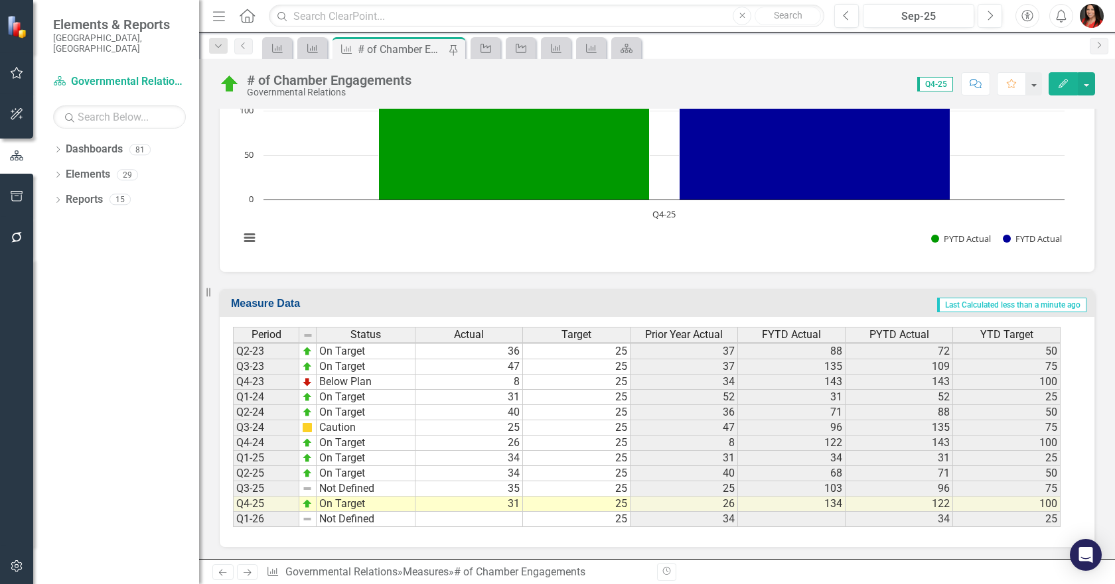
click at [205, 288] on div "Resize" at bounding box center [204, 292] width 11 height 584
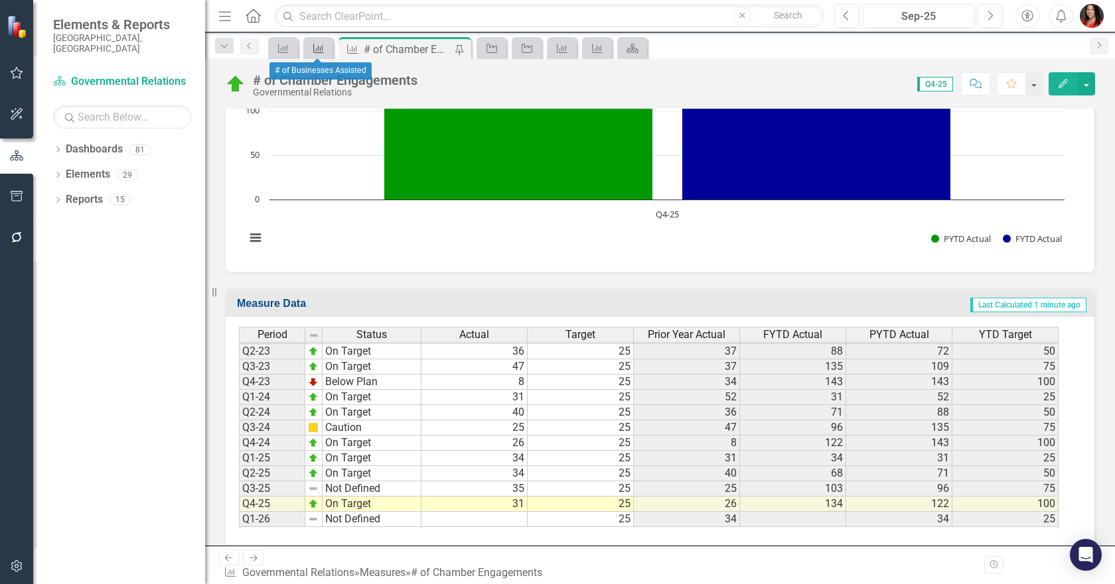
click at [310, 40] on div "Measure" at bounding box center [315, 48] width 19 height 17
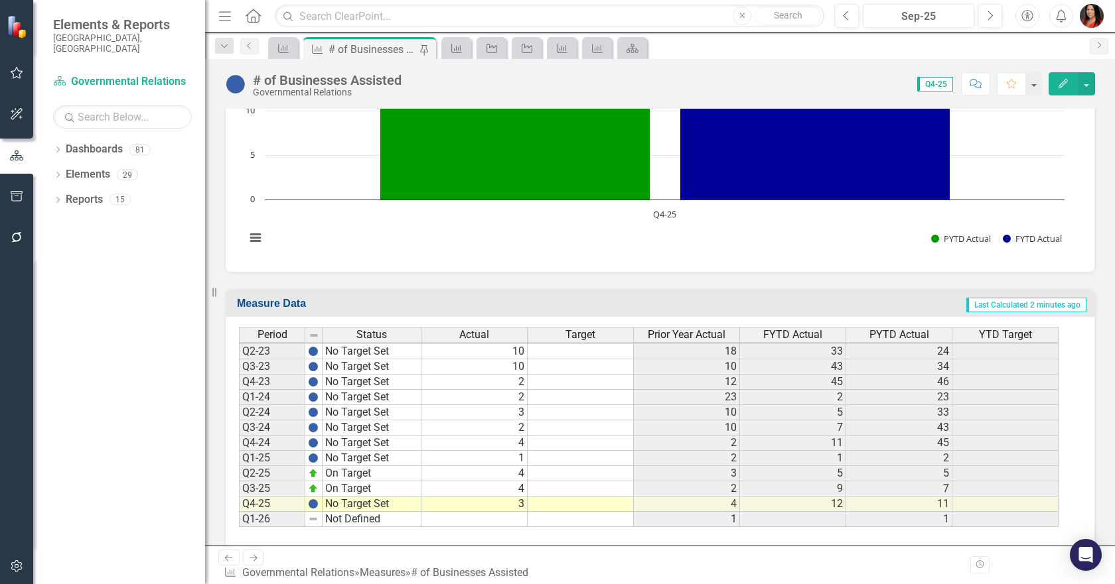
scroll to position [712, 0]
click at [310, 478] on img at bounding box center [313, 473] width 11 height 11
click at [316, 460] on img at bounding box center [313, 457] width 11 height 11
drag, startPoint x: 322, startPoint y: 465, endPoint x: 322, endPoint y: 474, distance: 9.3
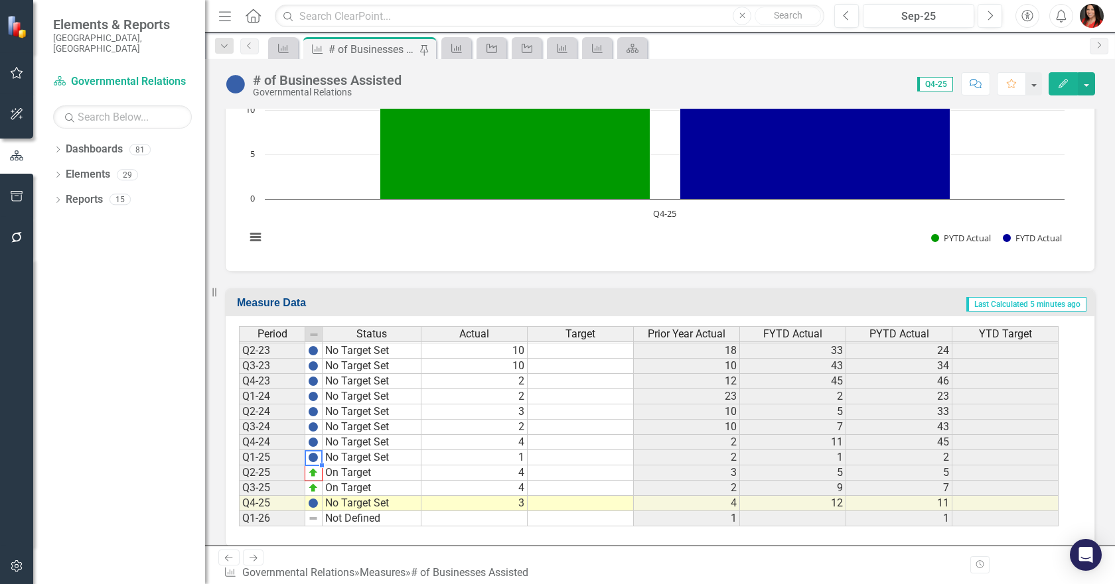
click at [239, 527] on div at bounding box center [239, 527] width 0 height 0
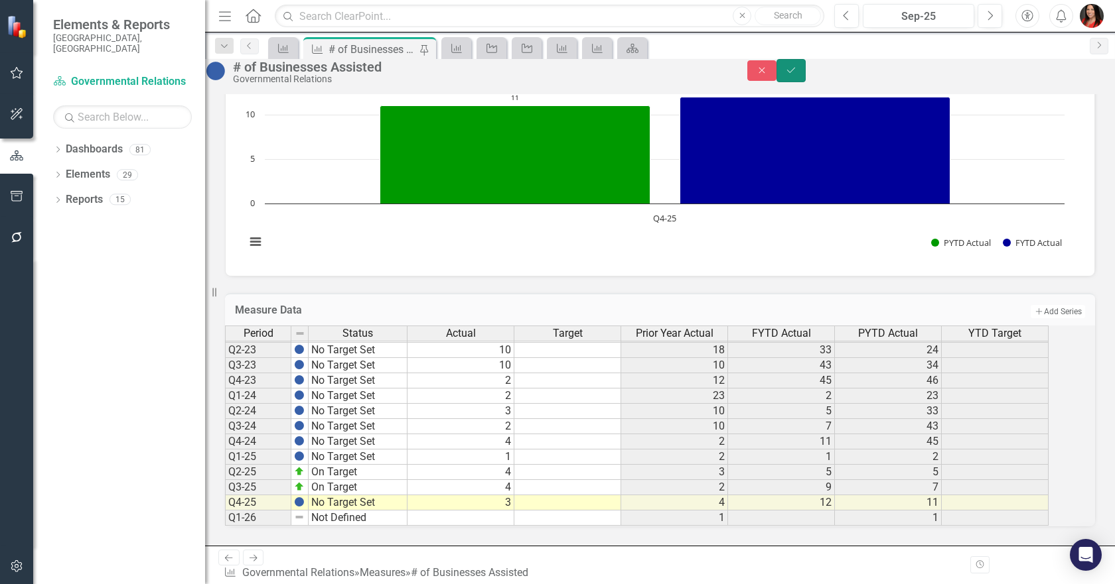
click at [797, 75] on icon "Save" at bounding box center [791, 70] width 12 height 9
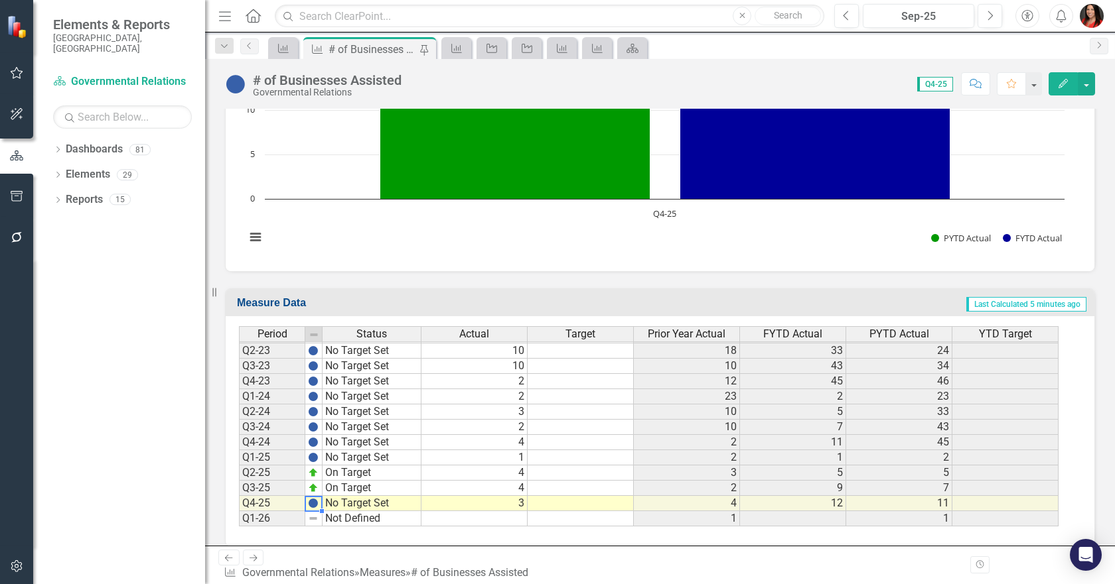
click at [309, 504] on img at bounding box center [313, 503] width 11 height 11
click at [316, 490] on img at bounding box center [313, 488] width 11 height 11
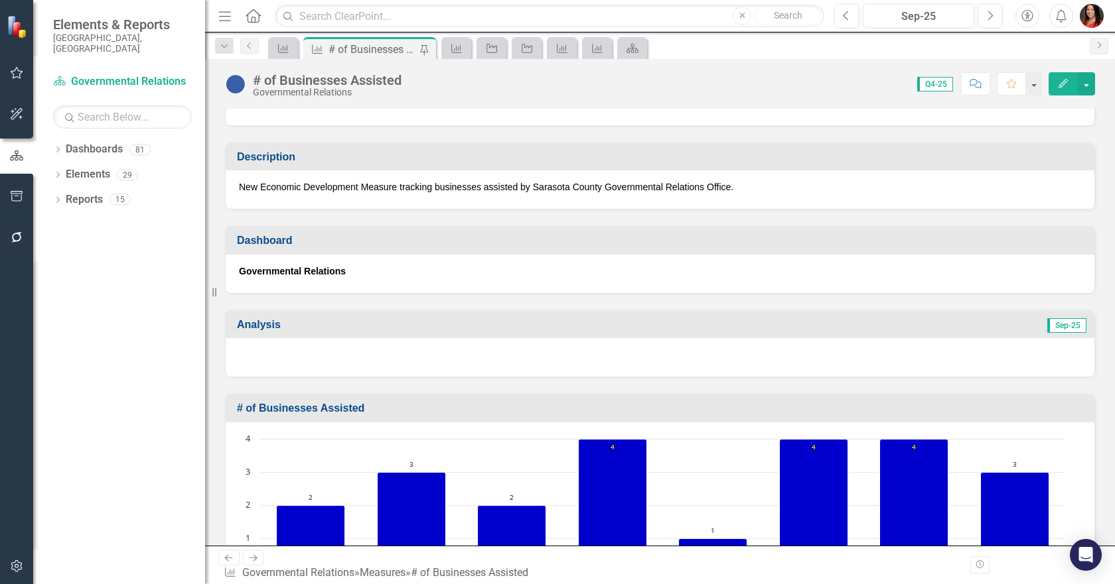
scroll to position [0, 0]
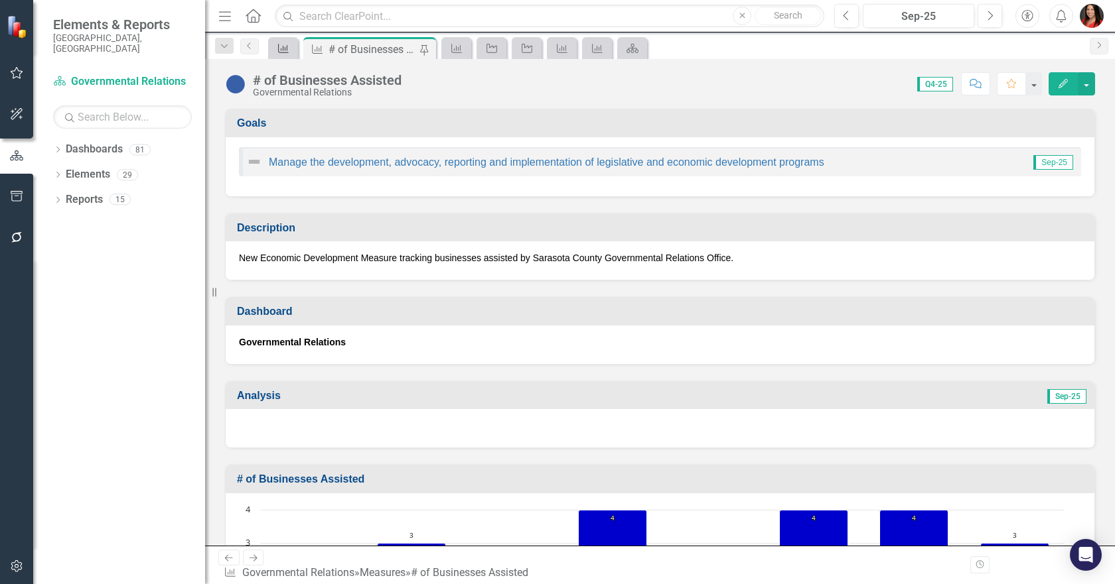
click at [280, 44] on icon "Measure" at bounding box center [283, 48] width 13 height 11
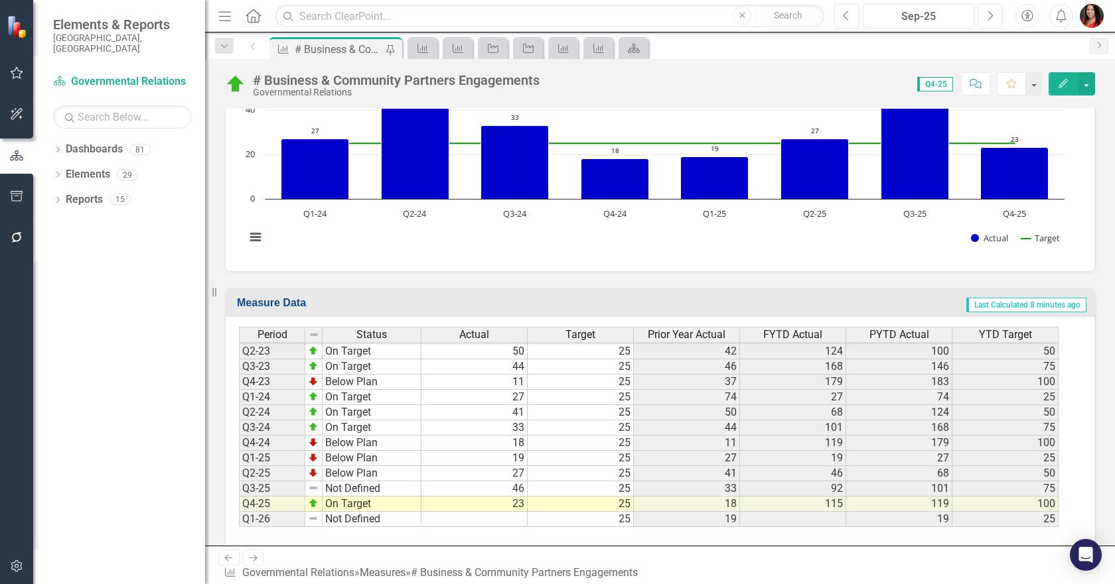
scroll to position [445, 0]
click at [315, 474] on img at bounding box center [313, 472] width 11 height 11
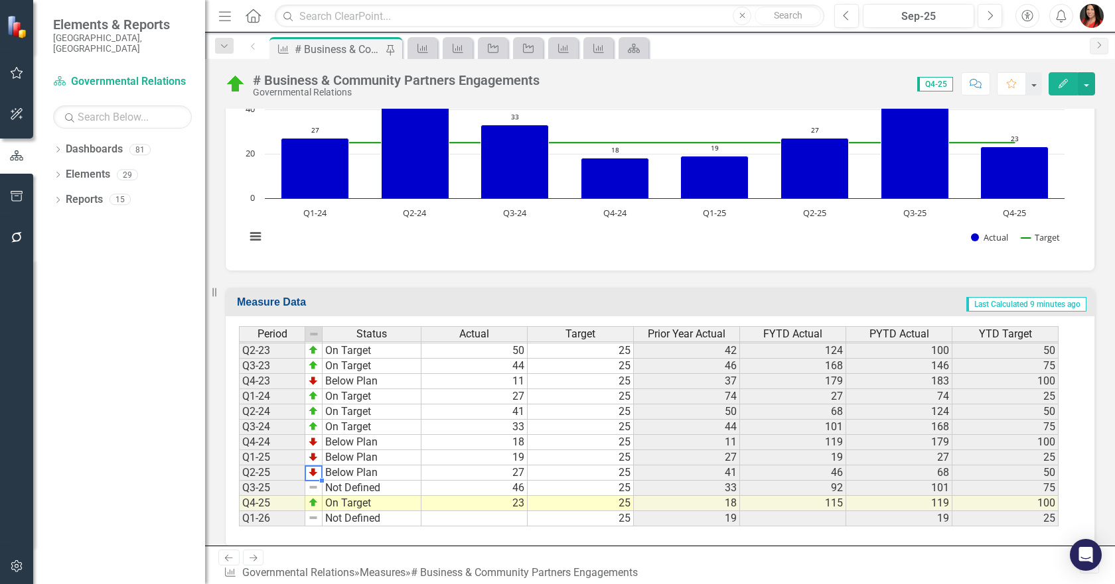
click at [315, 474] on img at bounding box center [313, 472] width 11 height 11
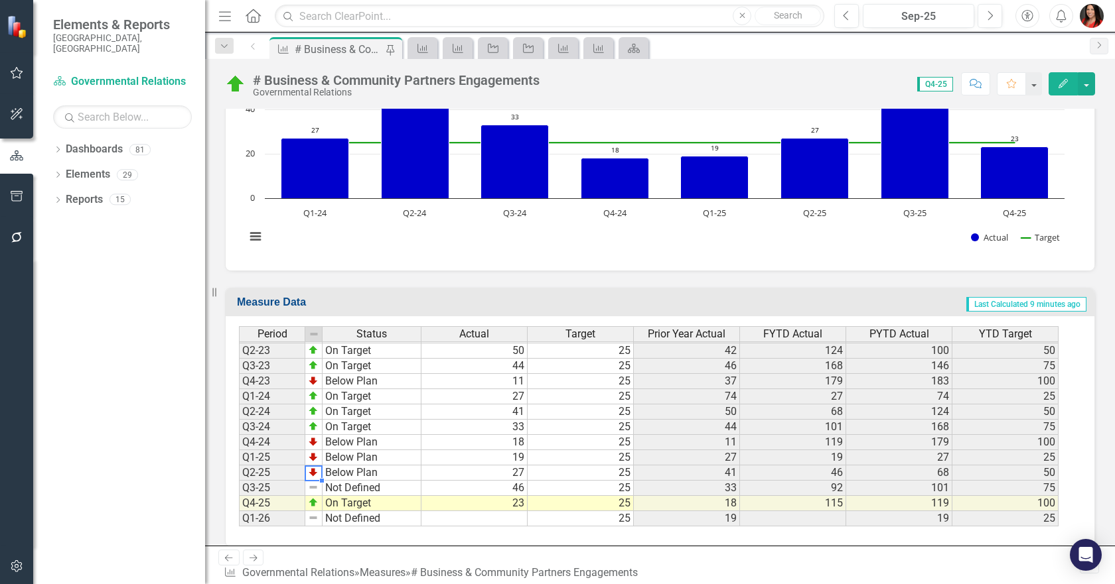
click at [315, 474] on img at bounding box center [313, 472] width 11 height 11
click at [451, 297] on h3 "Measure Data" at bounding box center [391, 303] width 308 height 12
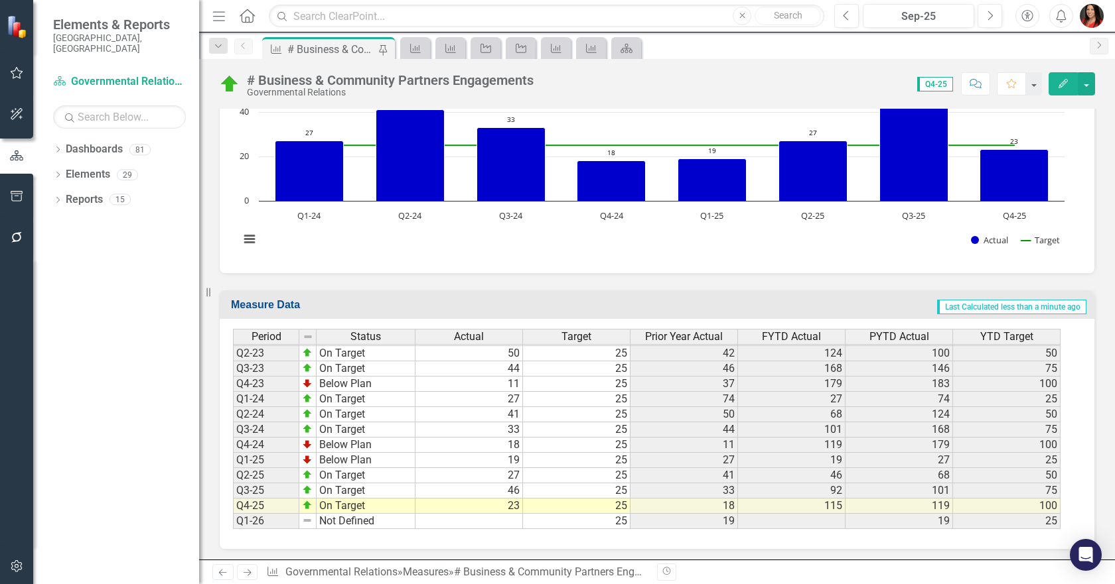
scroll to position [445, 0]
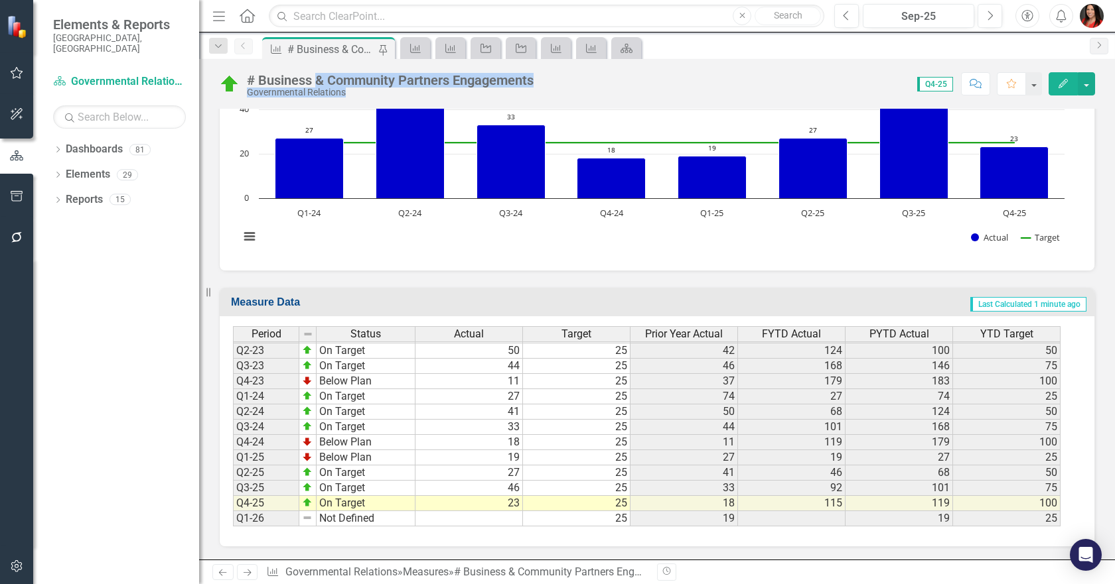
drag, startPoint x: 551, startPoint y: 81, endPoint x: 320, endPoint y: 74, distance: 231.6
click at [320, 74] on div "# Business & Community Partners Engagements Governmental Relations Score: 0.00 …" at bounding box center [656, 79] width 915 height 40
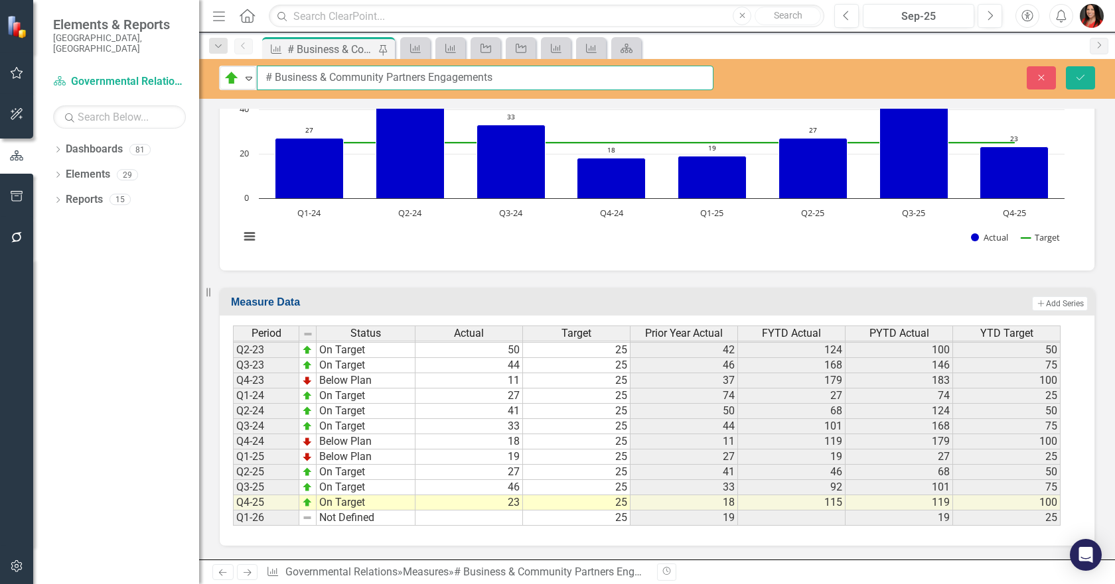
click at [540, 76] on input "# Business & Community Partners Engagements" at bounding box center [485, 78] width 456 height 25
drag, startPoint x: 615, startPoint y: 79, endPoint x: 247, endPoint y: 78, distance: 368.2
click at [247, 78] on div "On Target Expand # Business & Community Partners Engagements" at bounding box center [466, 78] width 494 height 25
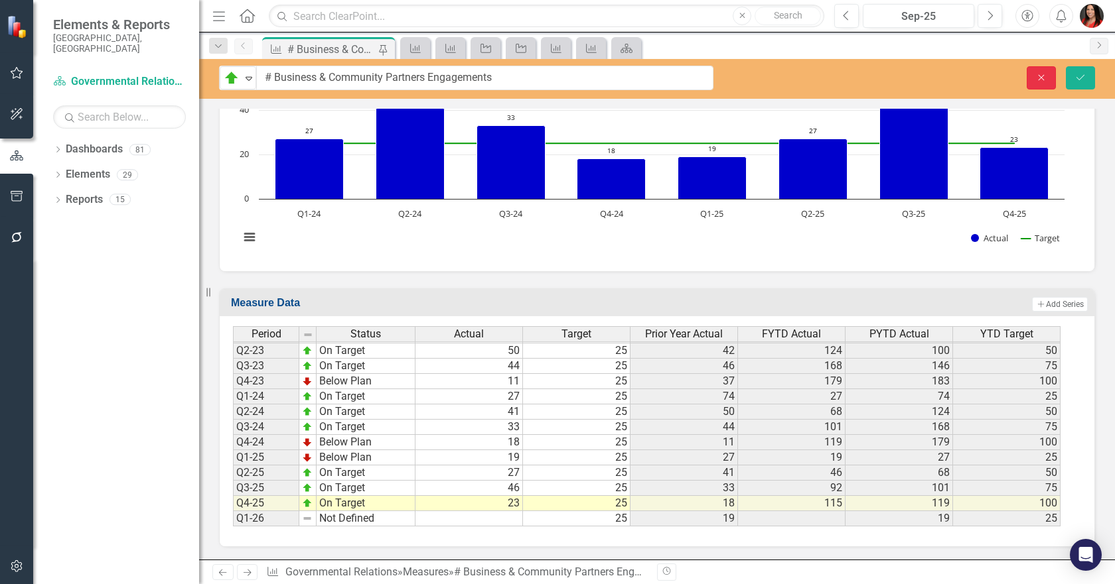
click at [1051, 72] on button "Close" at bounding box center [1040, 77] width 29 height 23
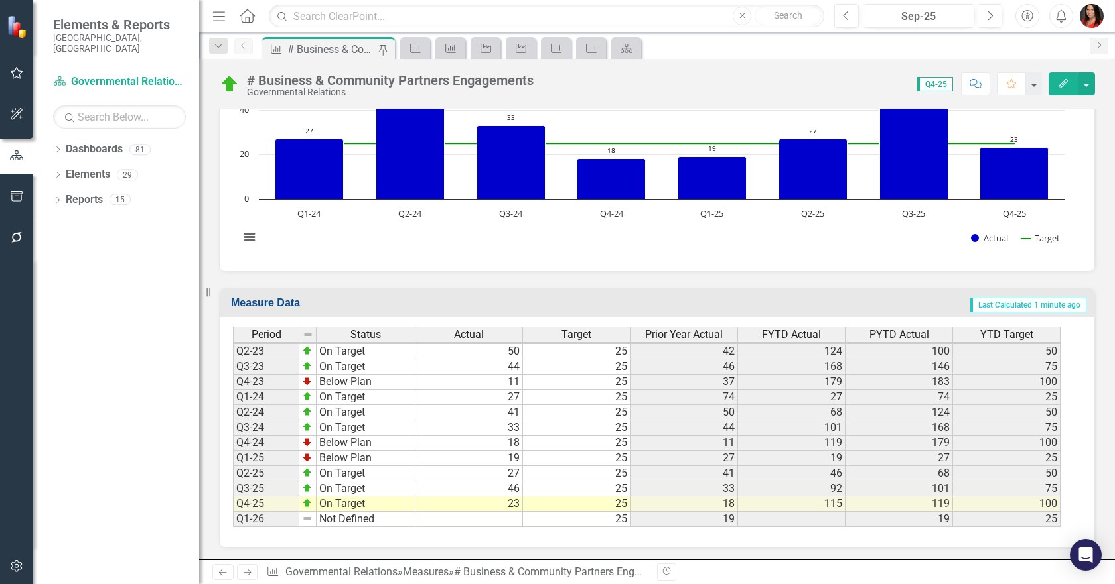
scroll to position [445, 0]
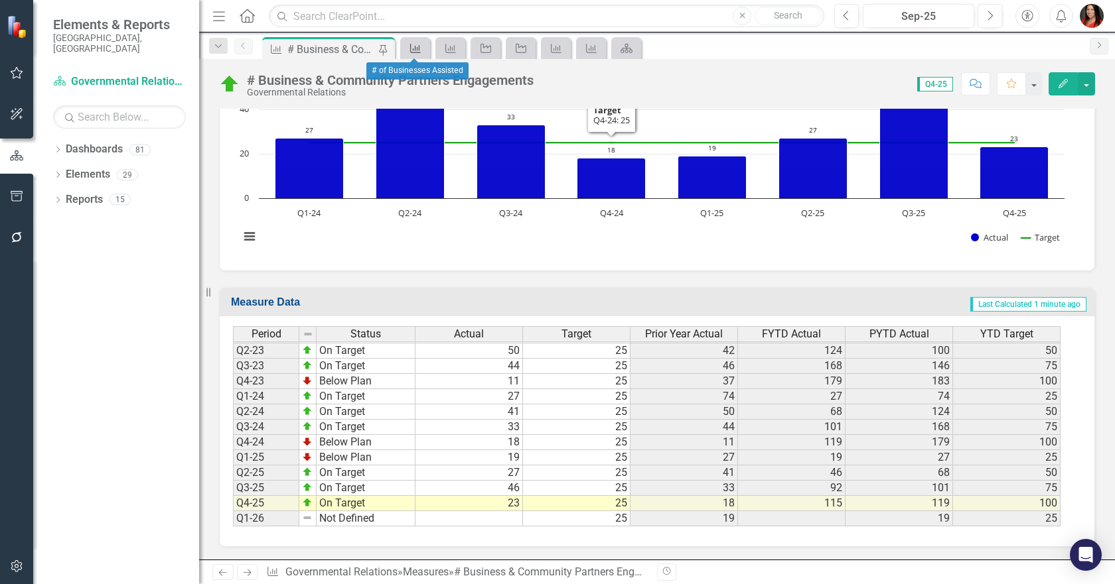
click at [411, 45] on icon "Measure" at bounding box center [415, 48] width 13 height 11
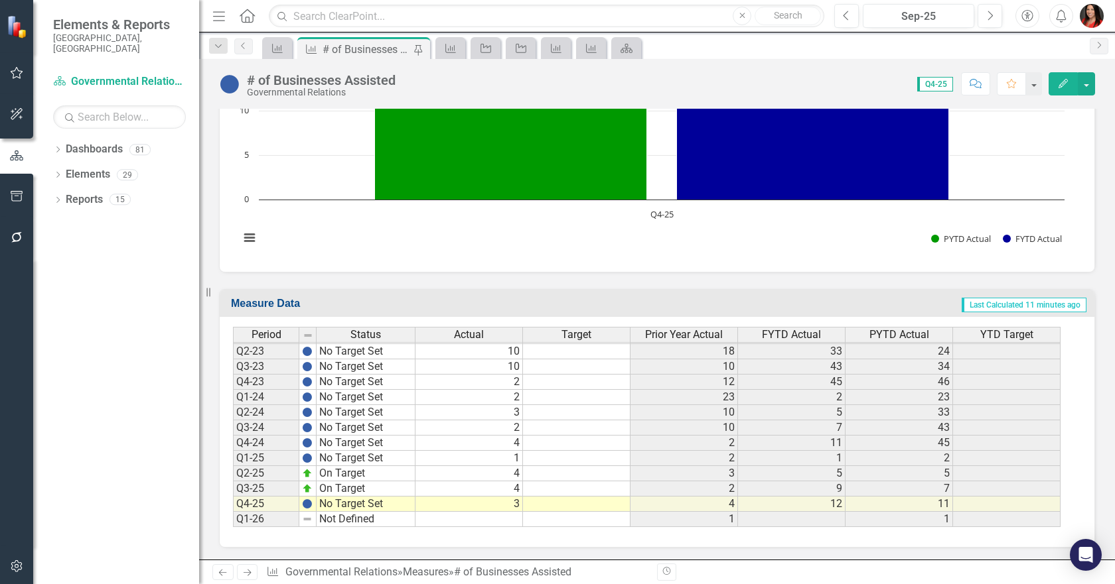
scroll to position [712, 0]
drag, startPoint x: 407, startPoint y: 81, endPoint x: 291, endPoint y: 78, distance: 115.5
click at [291, 78] on div "# of Businesses Assisted Governmental Relations Score: 0.00 Q4-25 Completed Com…" at bounding box center [656, 79] width 915 height 40
click at [376, 76] on div "# of Businesses Assisted" at bounding box center [321, 80] width 149 height 15
click at [382, 76] on div "# of Businesses Assisted" at bounding box center [321, 80] width 149 height 15
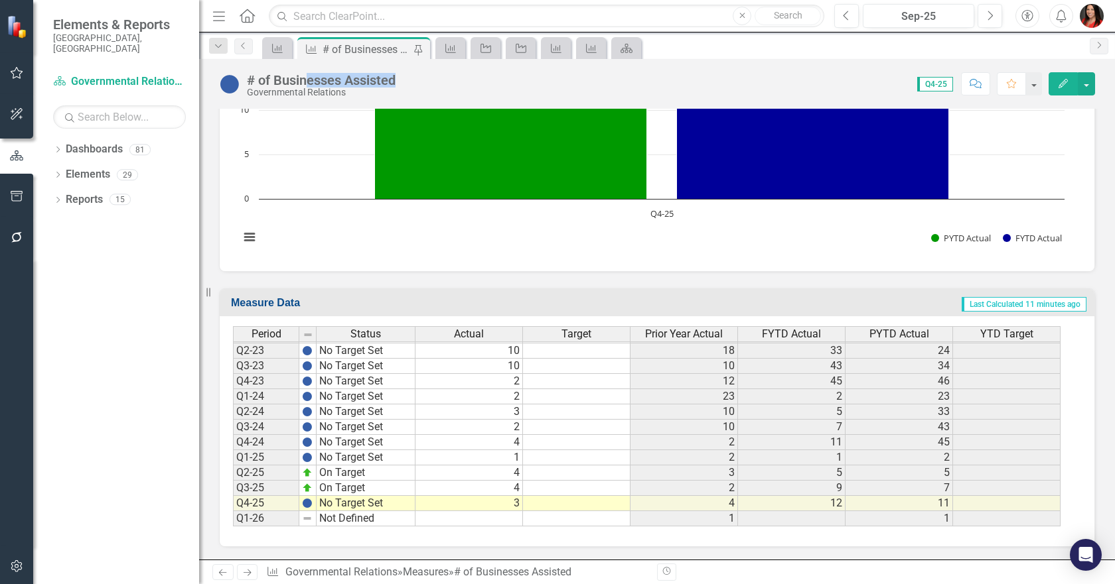
scroll to position [712, 0]
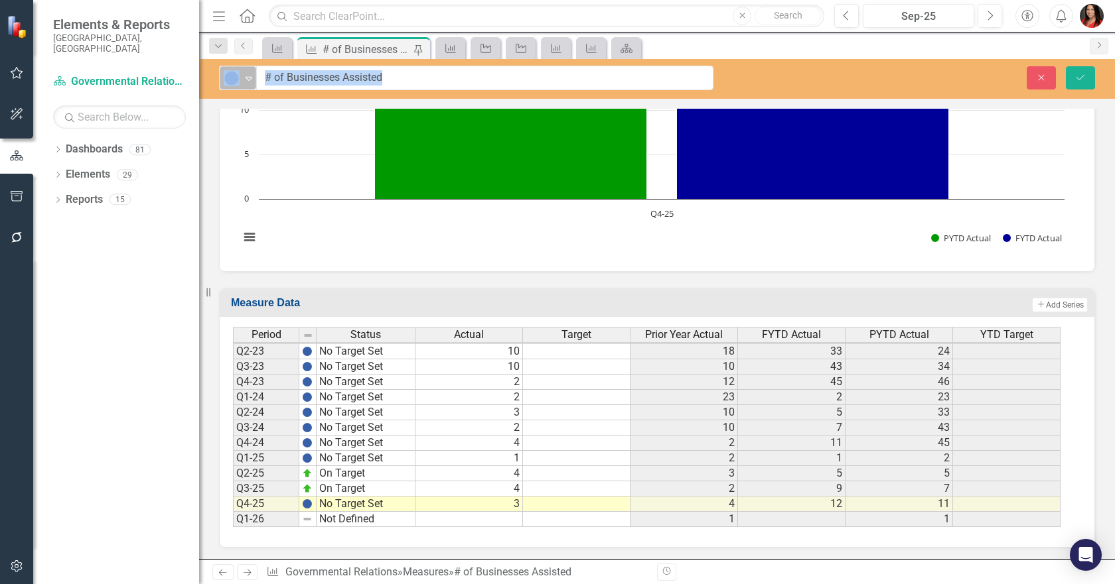
drag, startPoint x: 395, startPoint y: 80, endPoint x: 253, endPoint y: 82, distance: 142.0
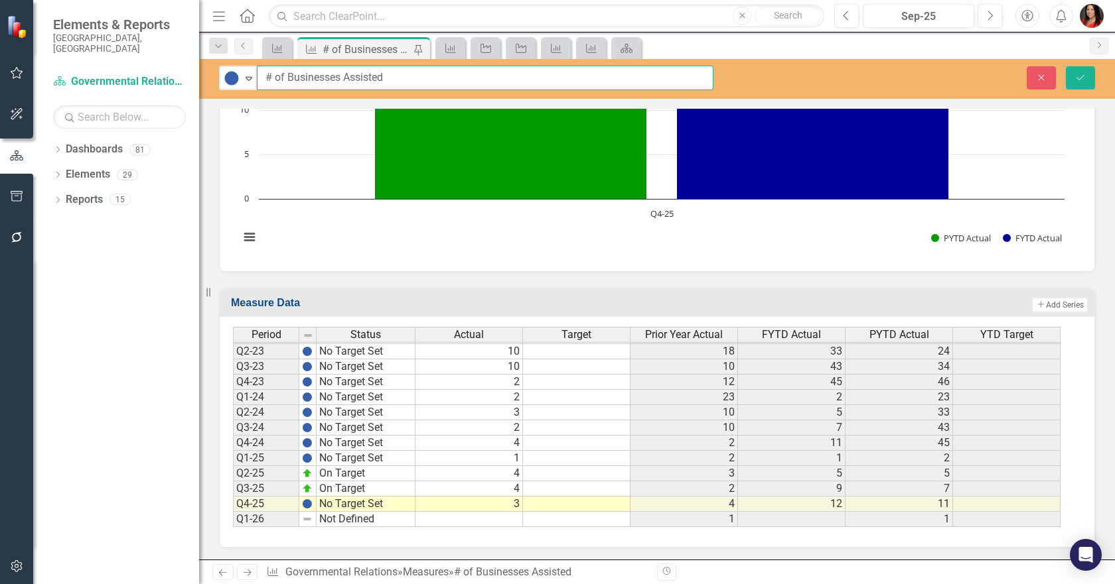
drag, startPoint x: 398, startPoint y: 78, endPoint x: 257, endPoint y: 76, distance: 141.3
click at [257, 76] on input "# of Businesses Assisted" at bounding box center [485, 78] width 456 height 25
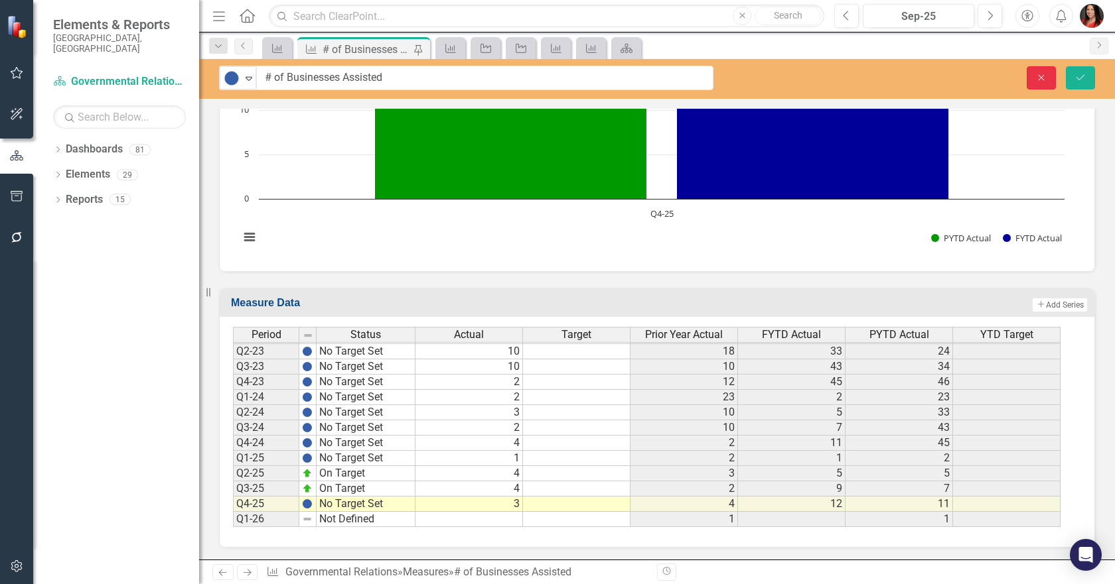
drag, startPoint x: 1036, startPoint y: 81, endPoint x: 238, endPoint y: 159, distance: 801.2
click at [1036, 81] on button "Close" at bounding box center [1040, 77] width 29 height 23
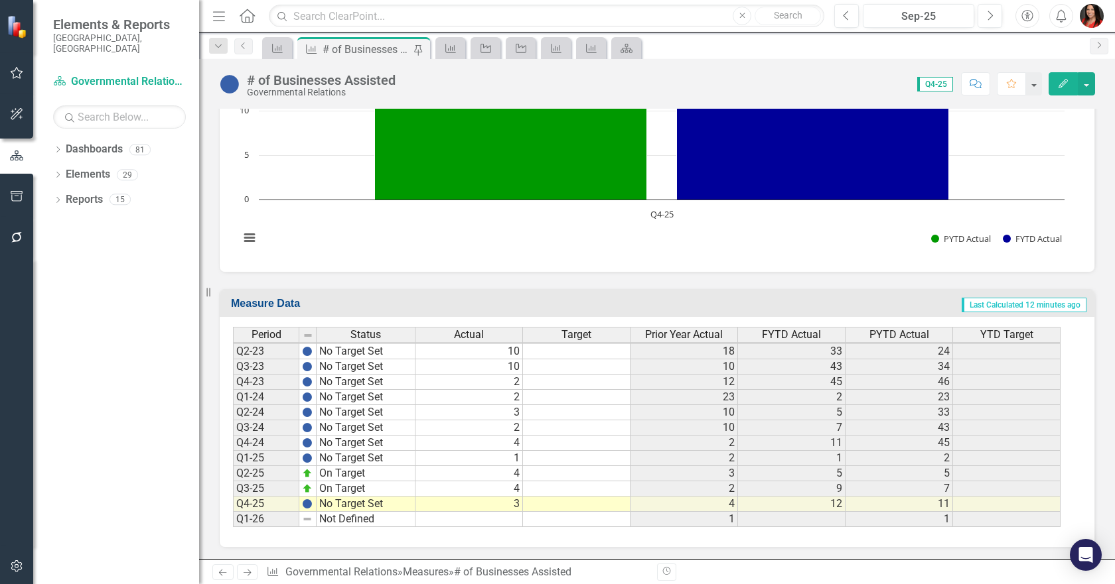
scroll to position [712, 0]
click at [444, 50] on icon "Measure" at bounding box center [450, 48] width 13 height 11
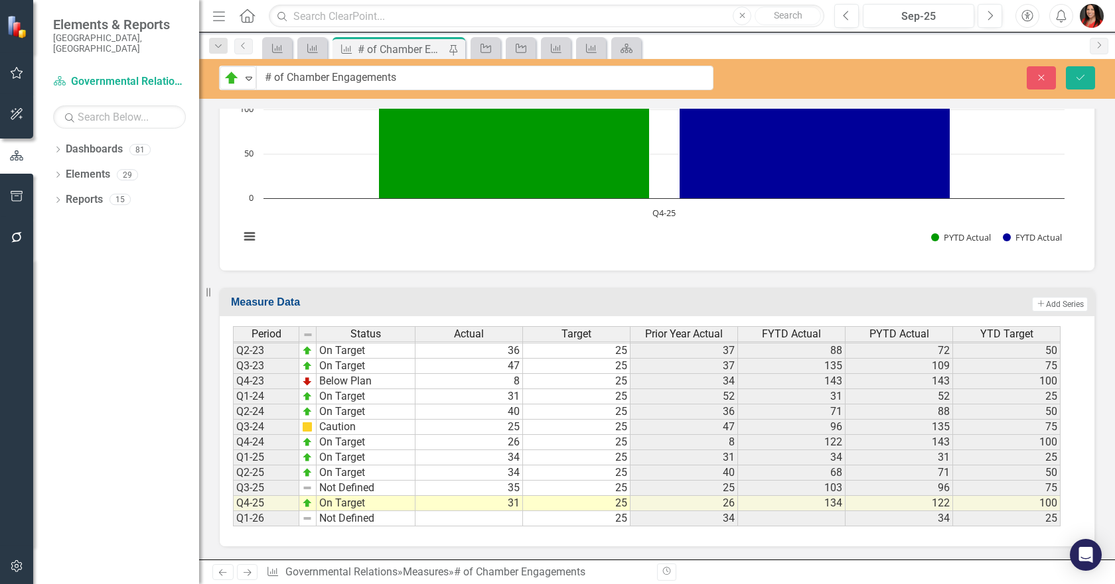
scroll to position [712, 0]
drag, startPoint x: 412, startPoint y: 80, endPoint x: 301, endPoint y: 77, distance: 111.5
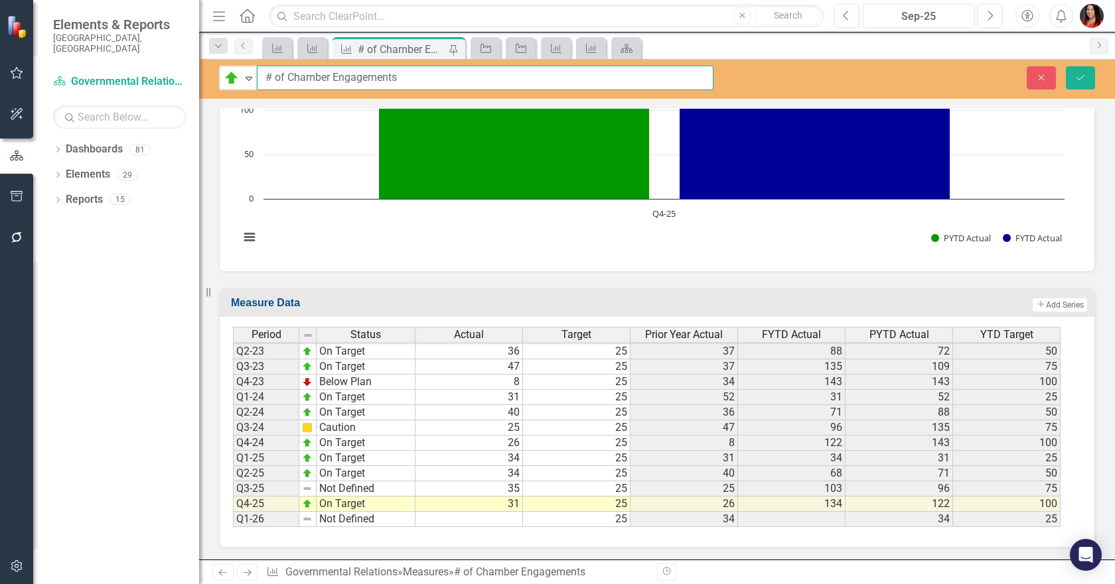
drag, startPoint x: 423, startPoint y: 77, endPoint x: 200, endPoint y: 76, distance: 222.2
click at [200, 76] on div "Elements & Reports [GEOGRAPHIC_DATA], [GEOGRAPHIC_DATA] Dashboard Governmental …" at bounding box center [557, 292] width 1115 height 584
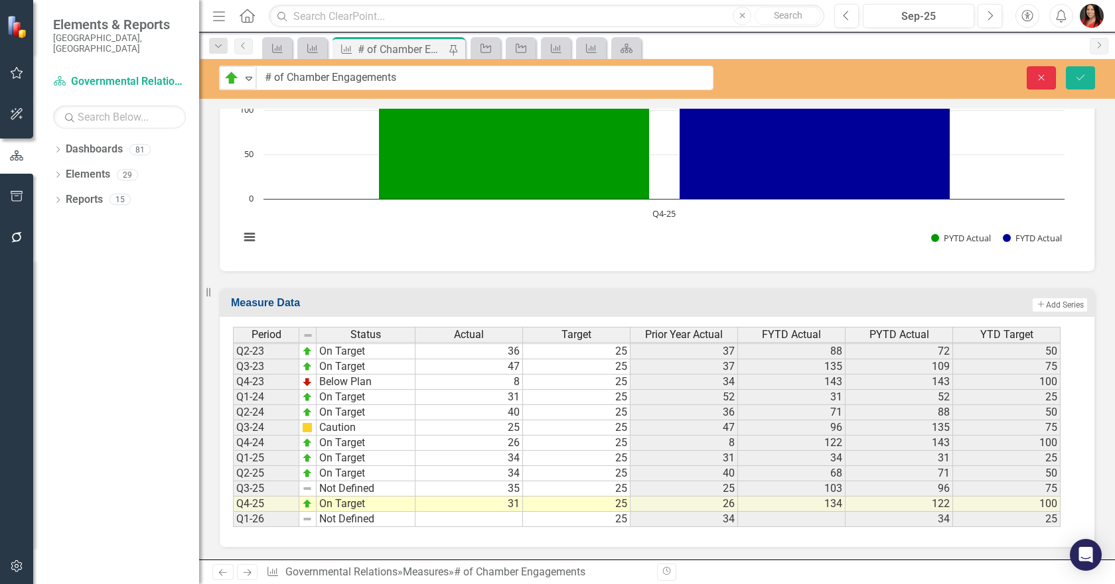
click at [1049, 72] on button "Close" at bounding box center [1040, 77] width 29 height 23
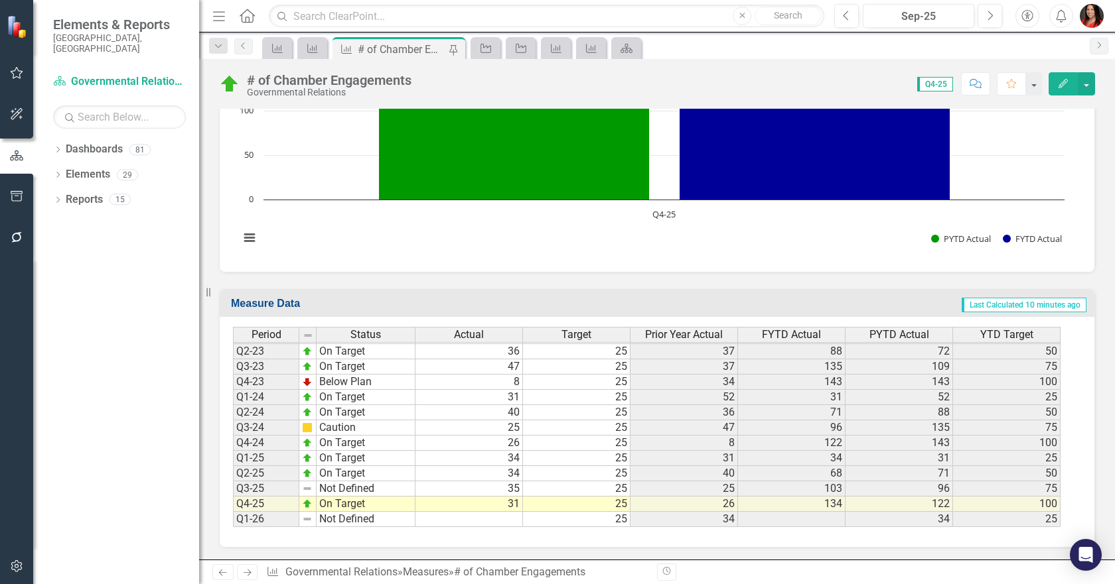
scroll to position [712, 0]
click at [494, 47] on link "Action" at bounding box center [485, 48] width 23 height 17
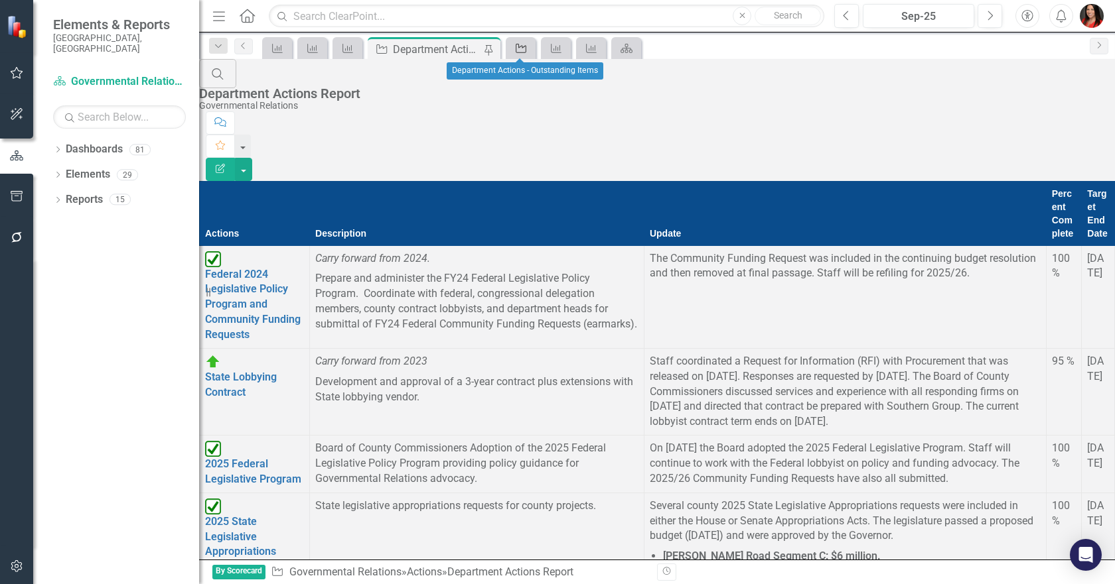
click at [519, 48] on icon "Action" at bounding box center [520, 48] width 13 height 11
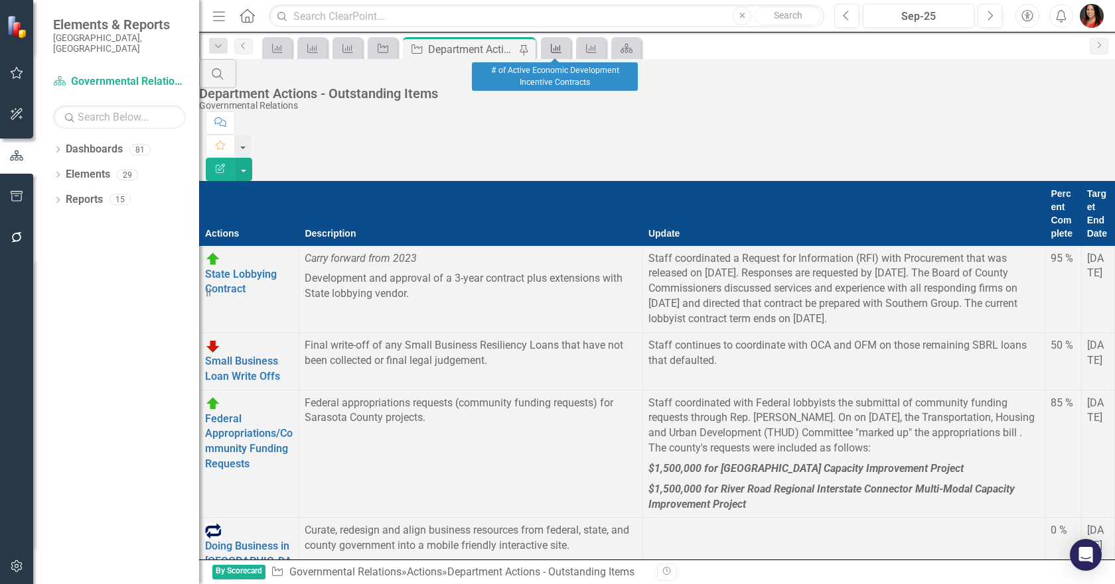
click at [544, 47] on div "Measure" at bounding box center [553, 48] width 19 height 17
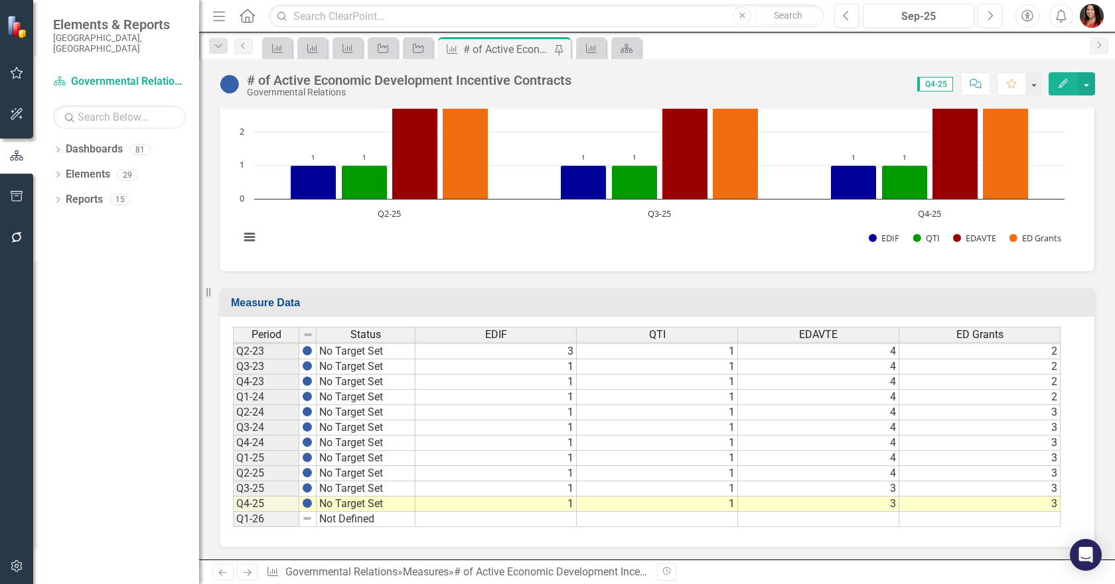
scroll to position [492, 0]
click at [584, 49] on icon "Measure" at bounding box center [590, 48] width 13 height 11
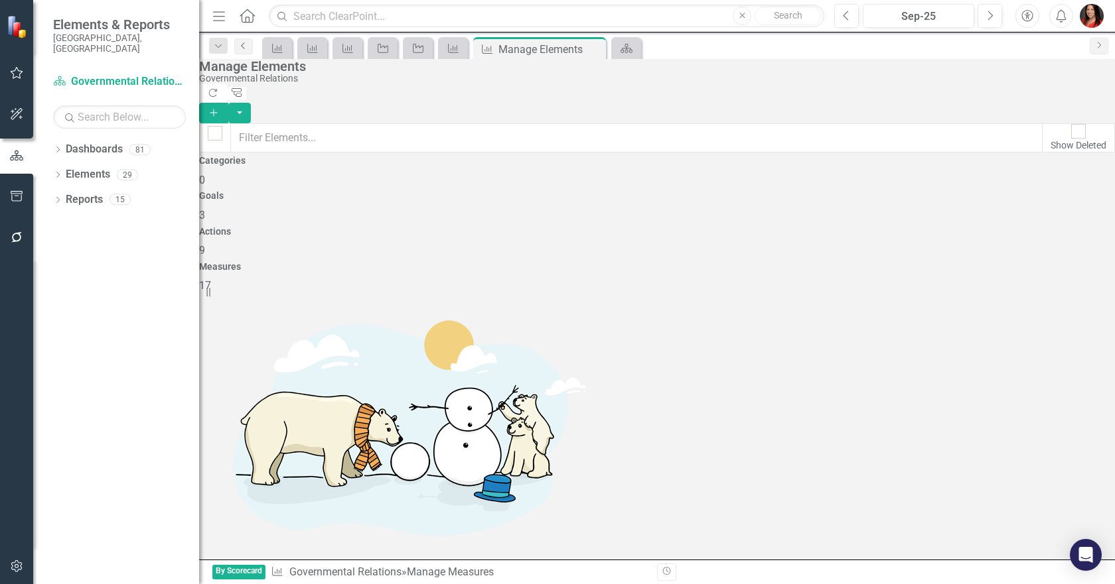
click at [238, 47] on icon "Previous" at bounding box center [243, 46] width 11 height 8
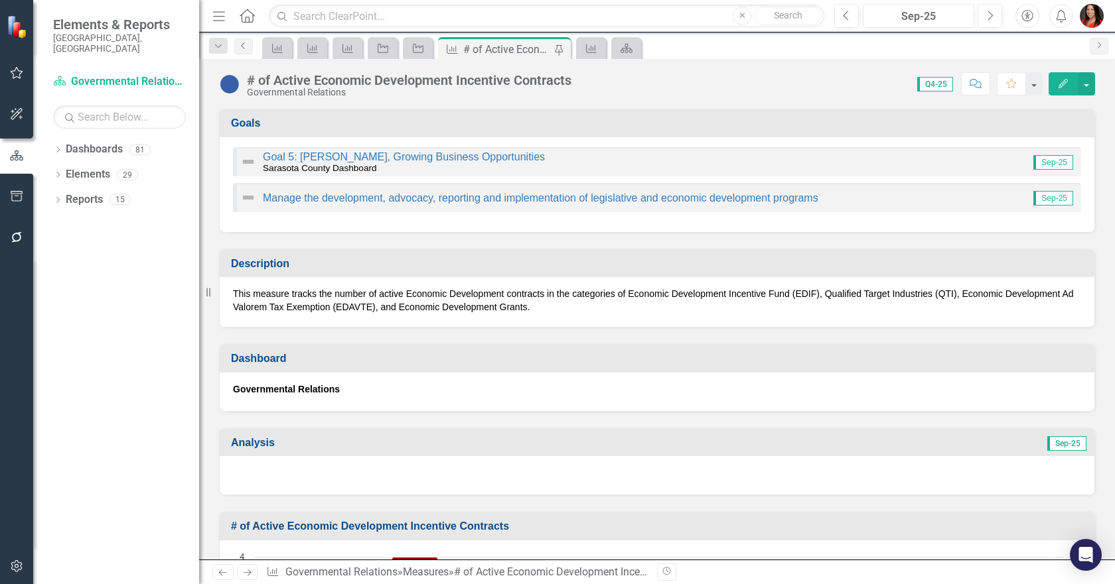
click at [238, 47] on icon "Previous" at bounding box center [243, 46] width 11 height 8
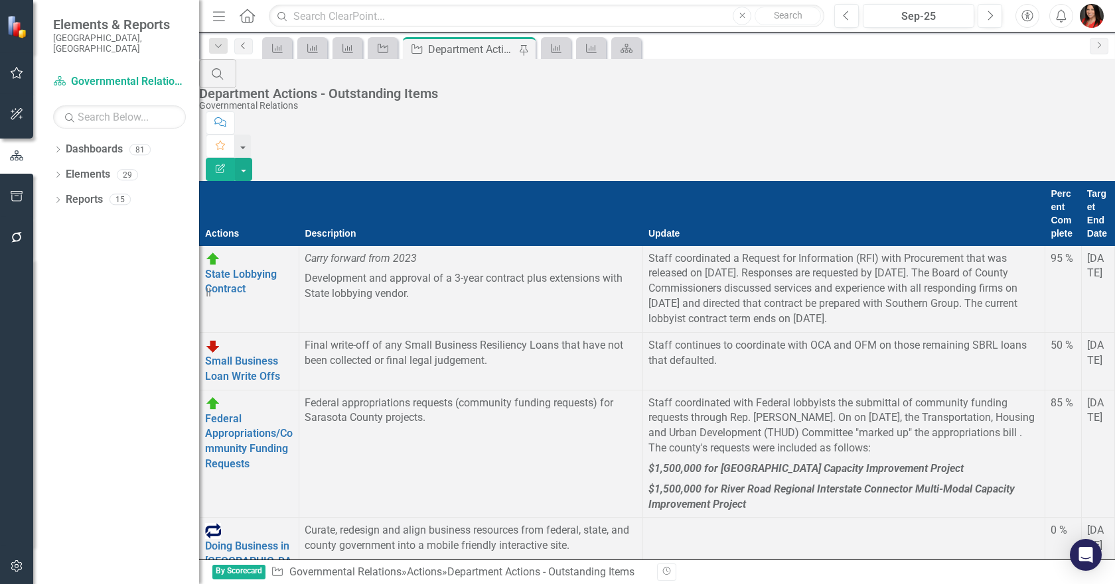
click at [238, 47] on icon "Previous" at bounding box center [243, 46] width 11 height 8
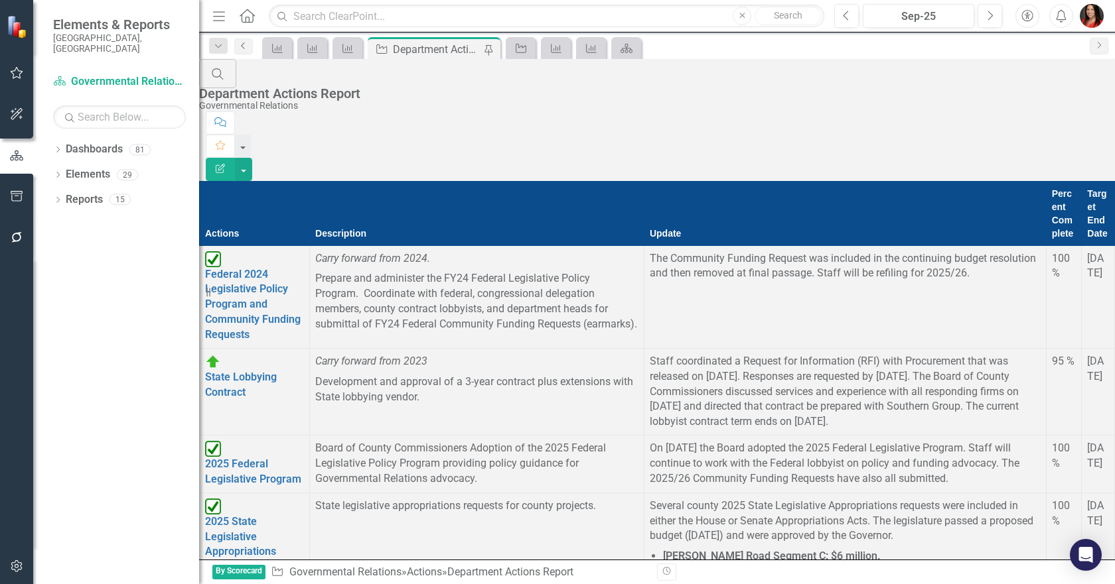
click at [238, 47] on icon "Previous" at bounding box center [243, 46] width 11 height 8
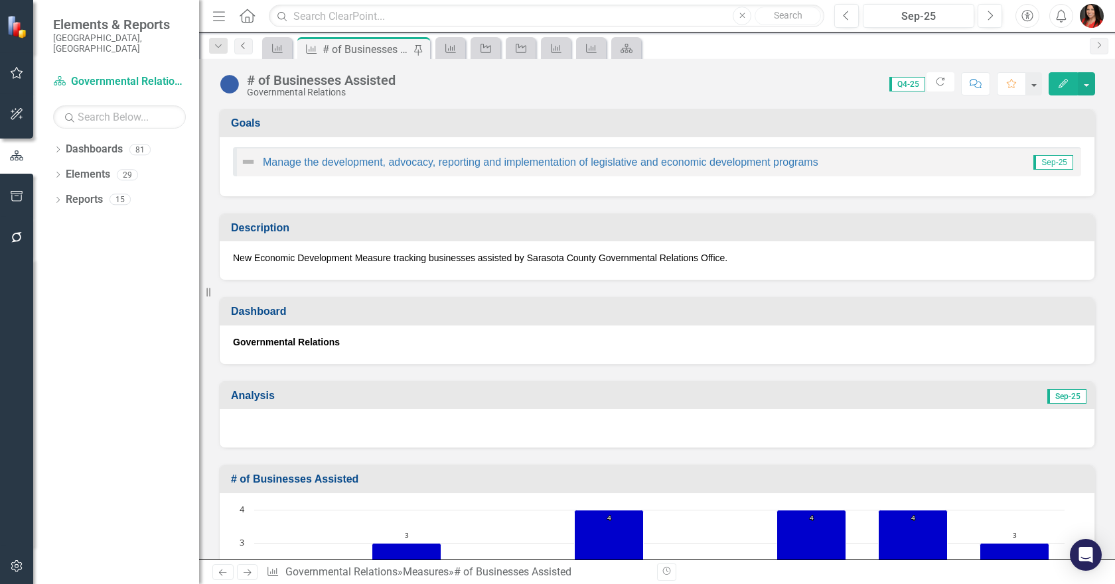
click at [238, 47] on icon "Previous" at bounding box center [243, 46] width 11 height 8
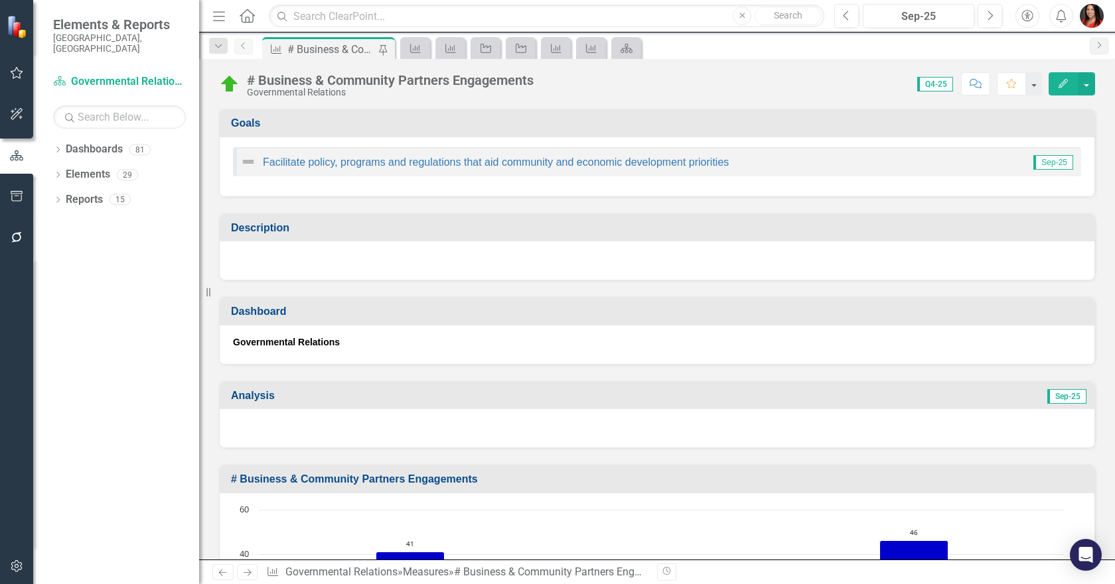
click at [238, 46] on icon "Previous" at bounding box center [243, 46] width 11 height 8
click at [421, 42] on link "Measure" at bounding box center [414, 48] width 23 height 17
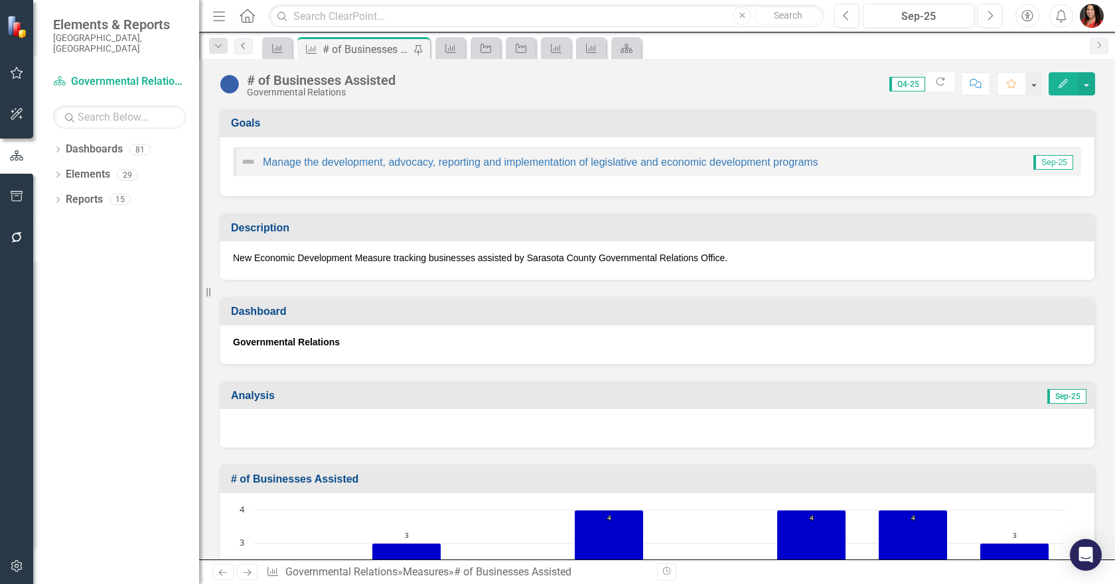
click at [236, 44] on link "Previous" at bounding box center [243, 46] width 19 height 16
